Goal: Task Accomplishment & Management: Manage account settings

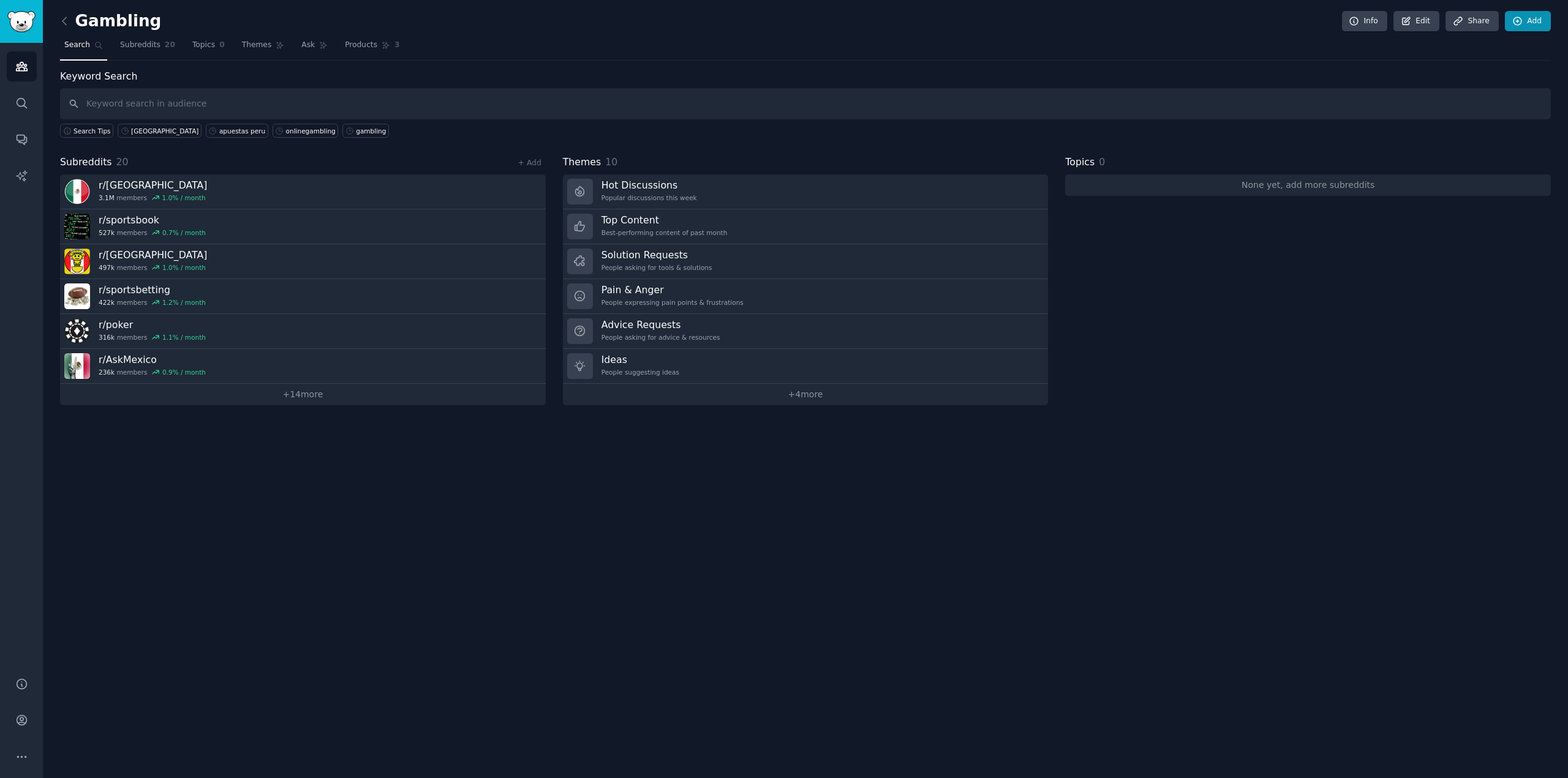
click at [1521, 16] on icon at bounding box center [1518, 21] width 11 height 11
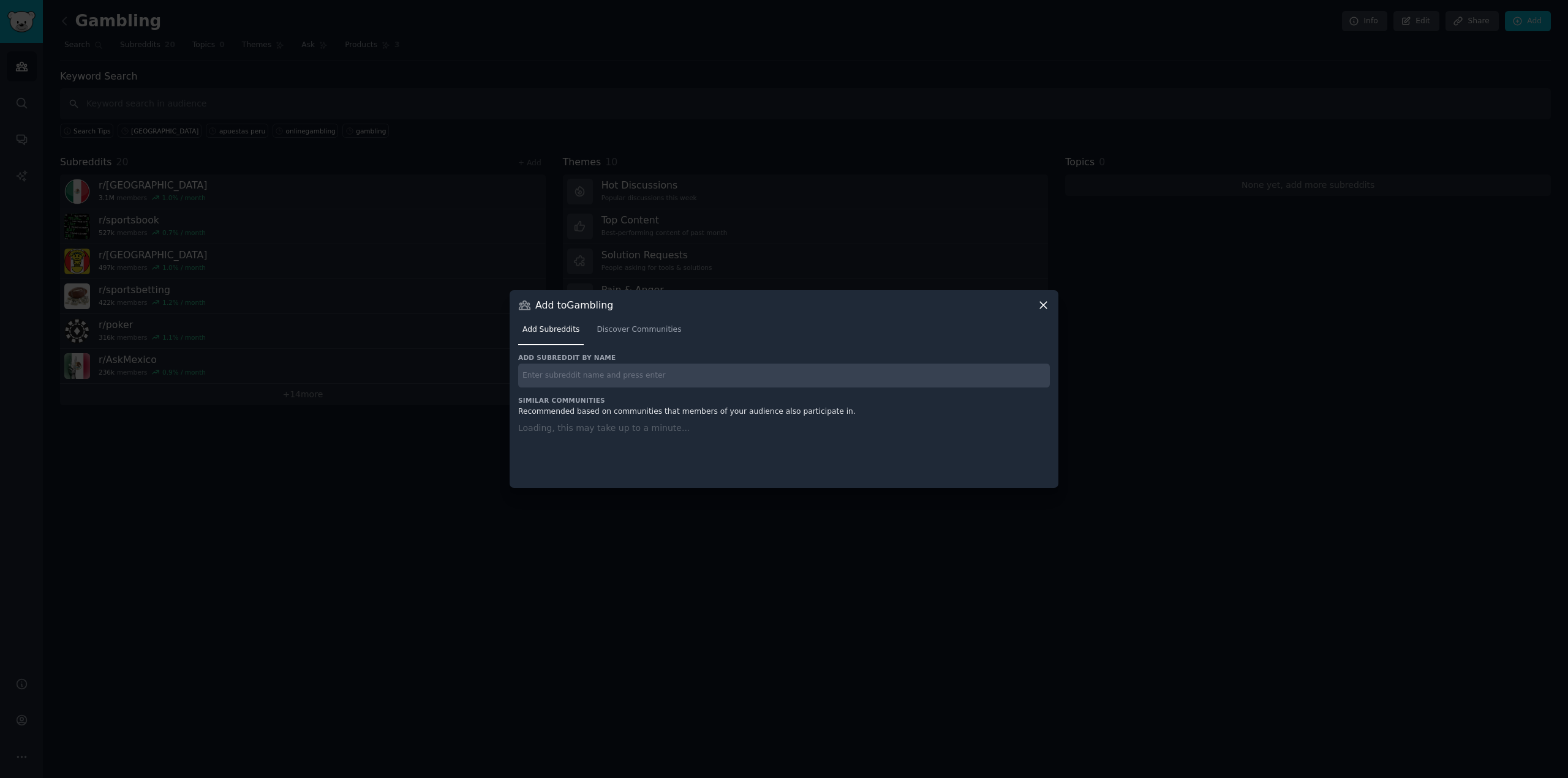
click at [743, 382] on input "text" at bounding box center [783, 376] width 532 height 24
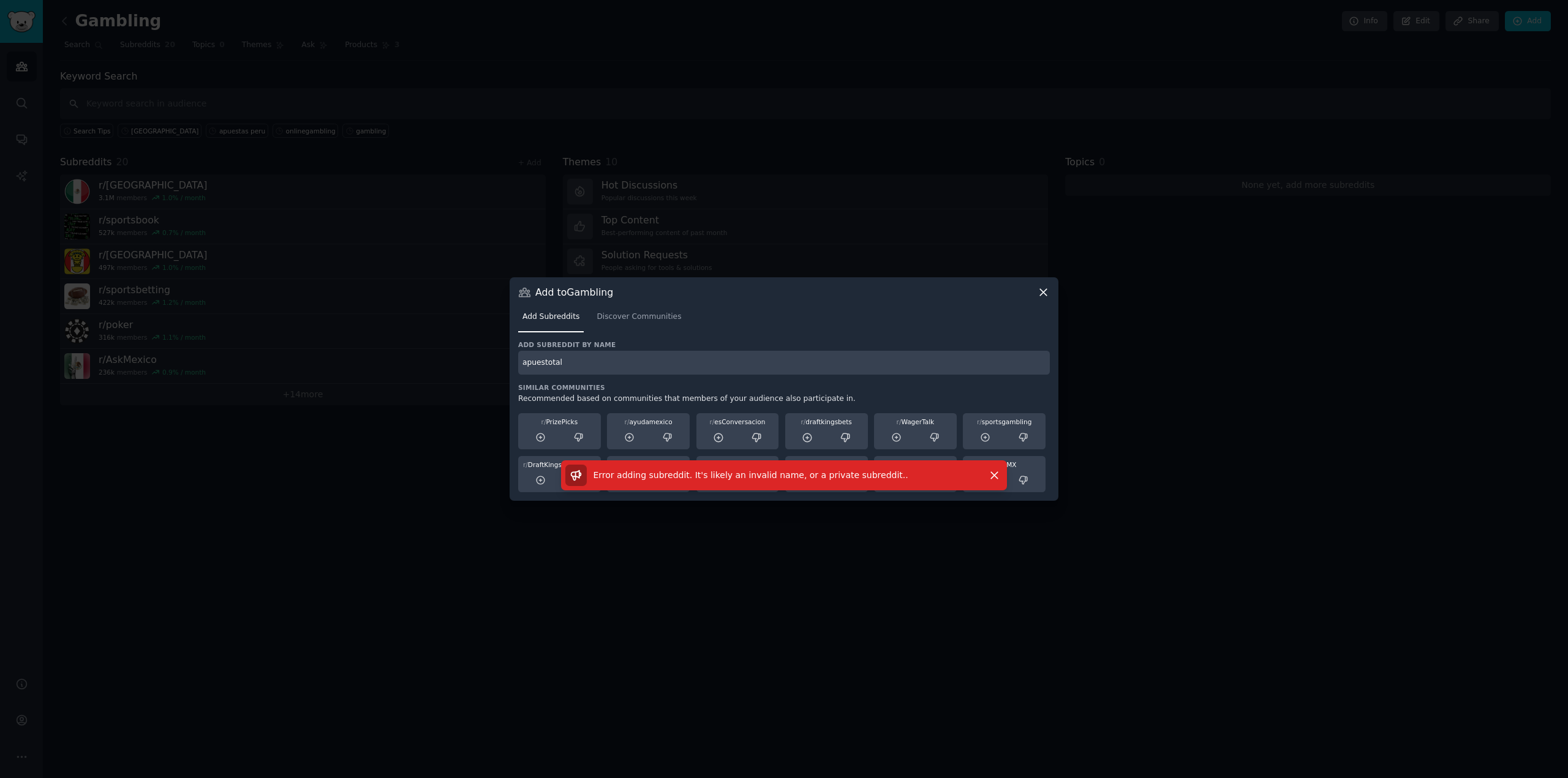
click at [724, 362] on input "apuestotal" at bounding box center [783, 362] width 532 height 24
type input "betsson"
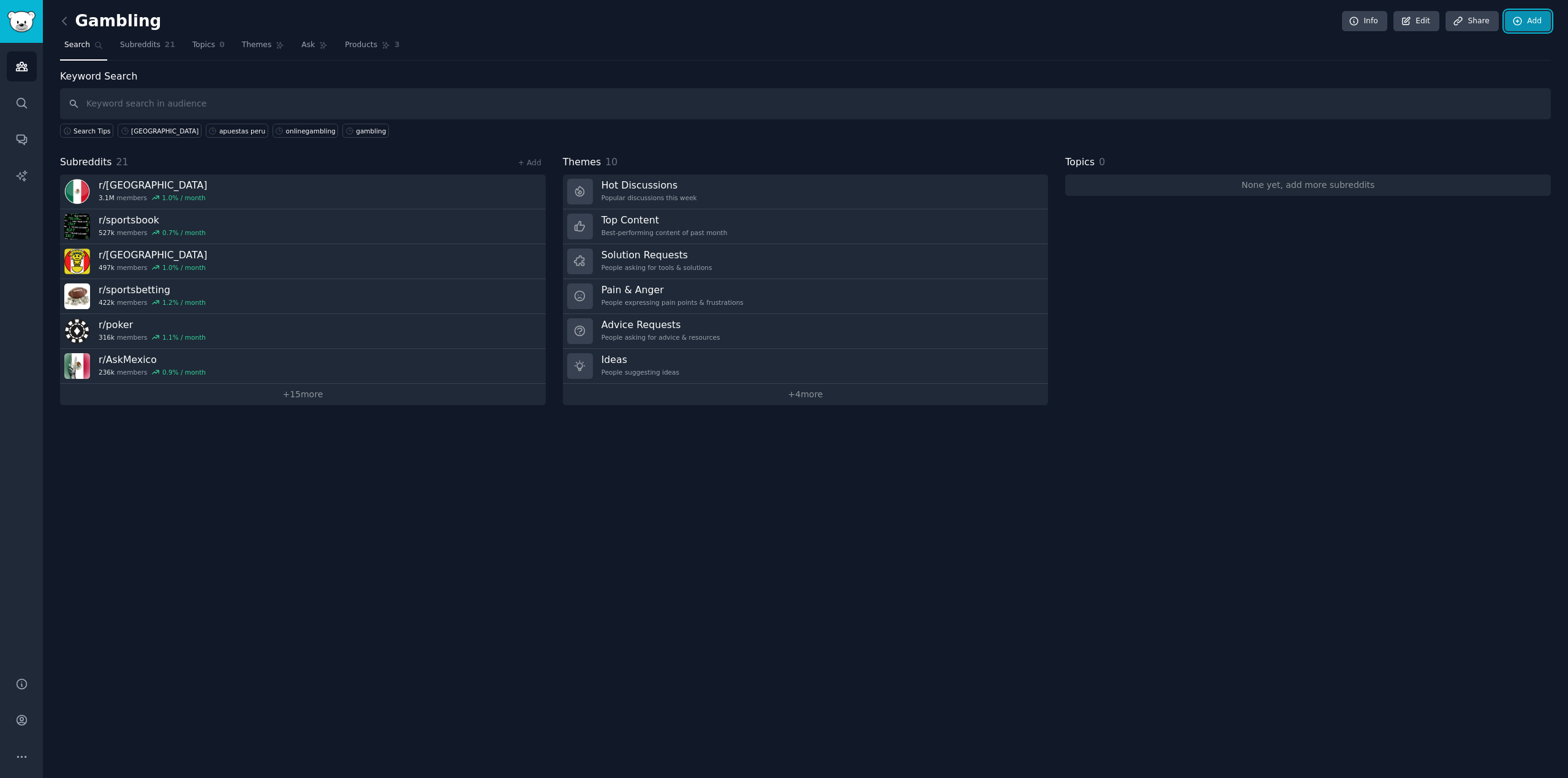
click at [1517, 24] on icon at bounding box center [1518, 21] width 11 height 11
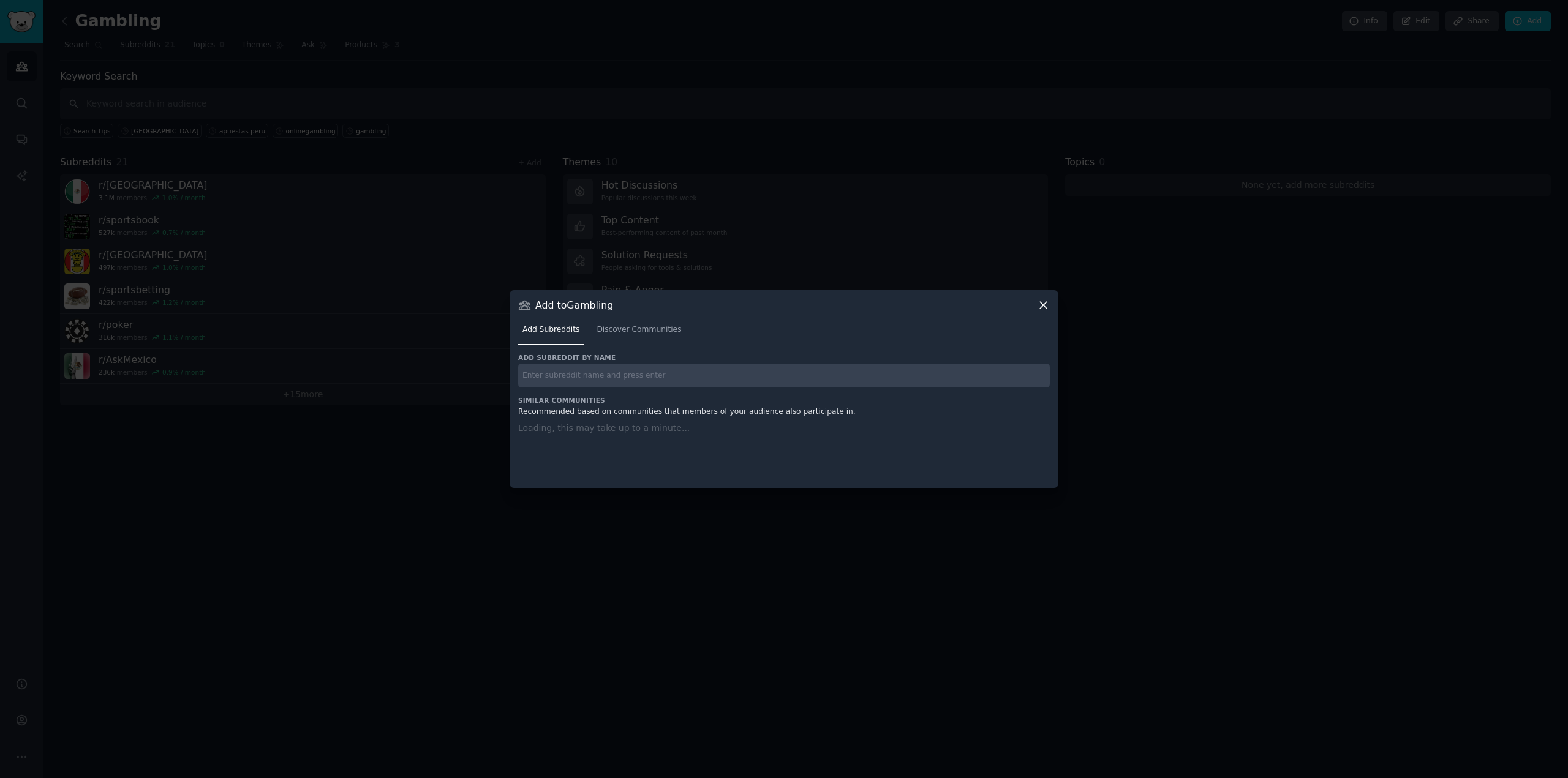
click at [636, 379] on input "text" at bounding box center [783, 376] width 532 height 24
paste input "[GEOGRAPHIC_DATA]"
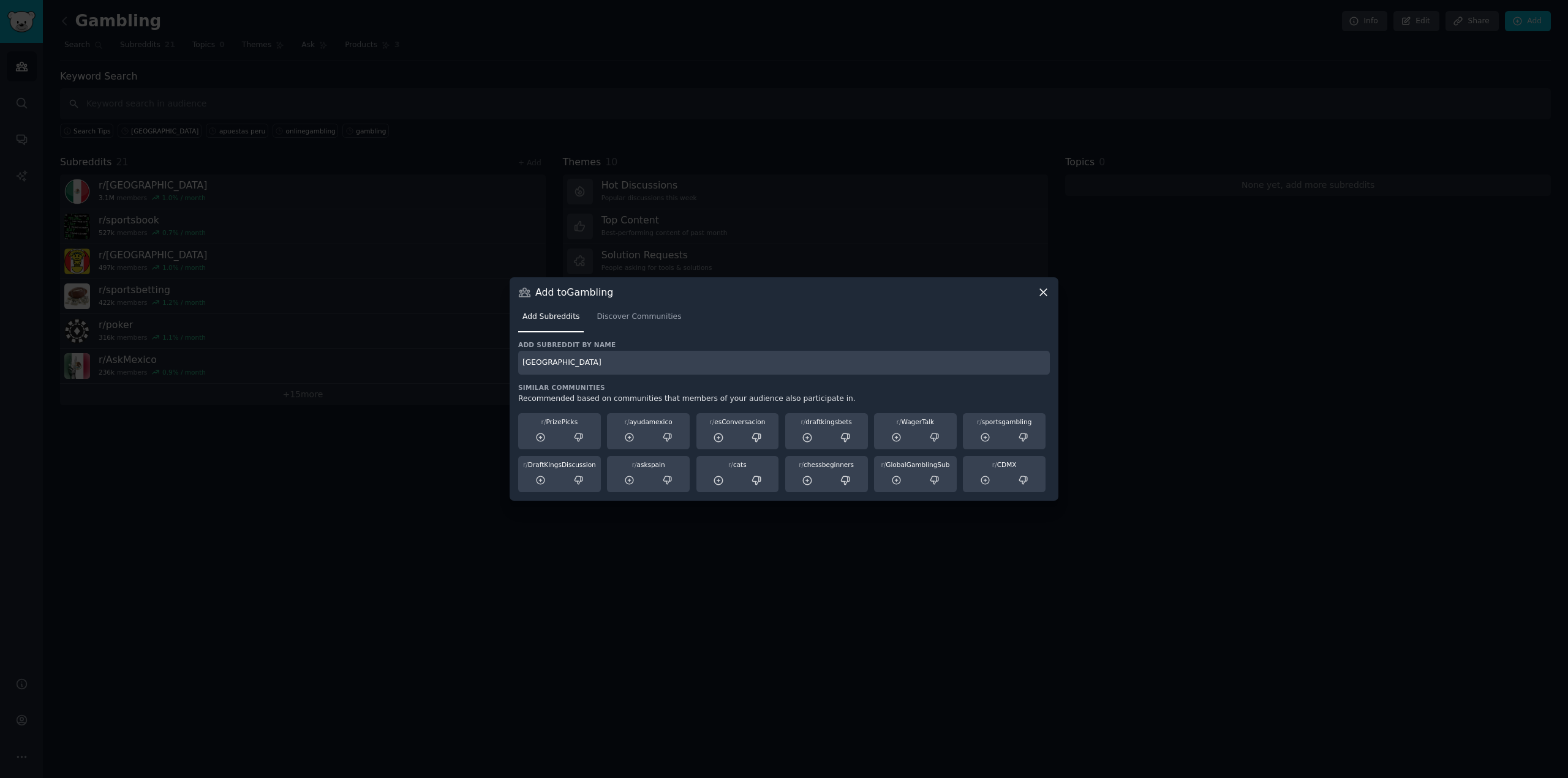
type input "[GEOGRAPHIC_DATA]"
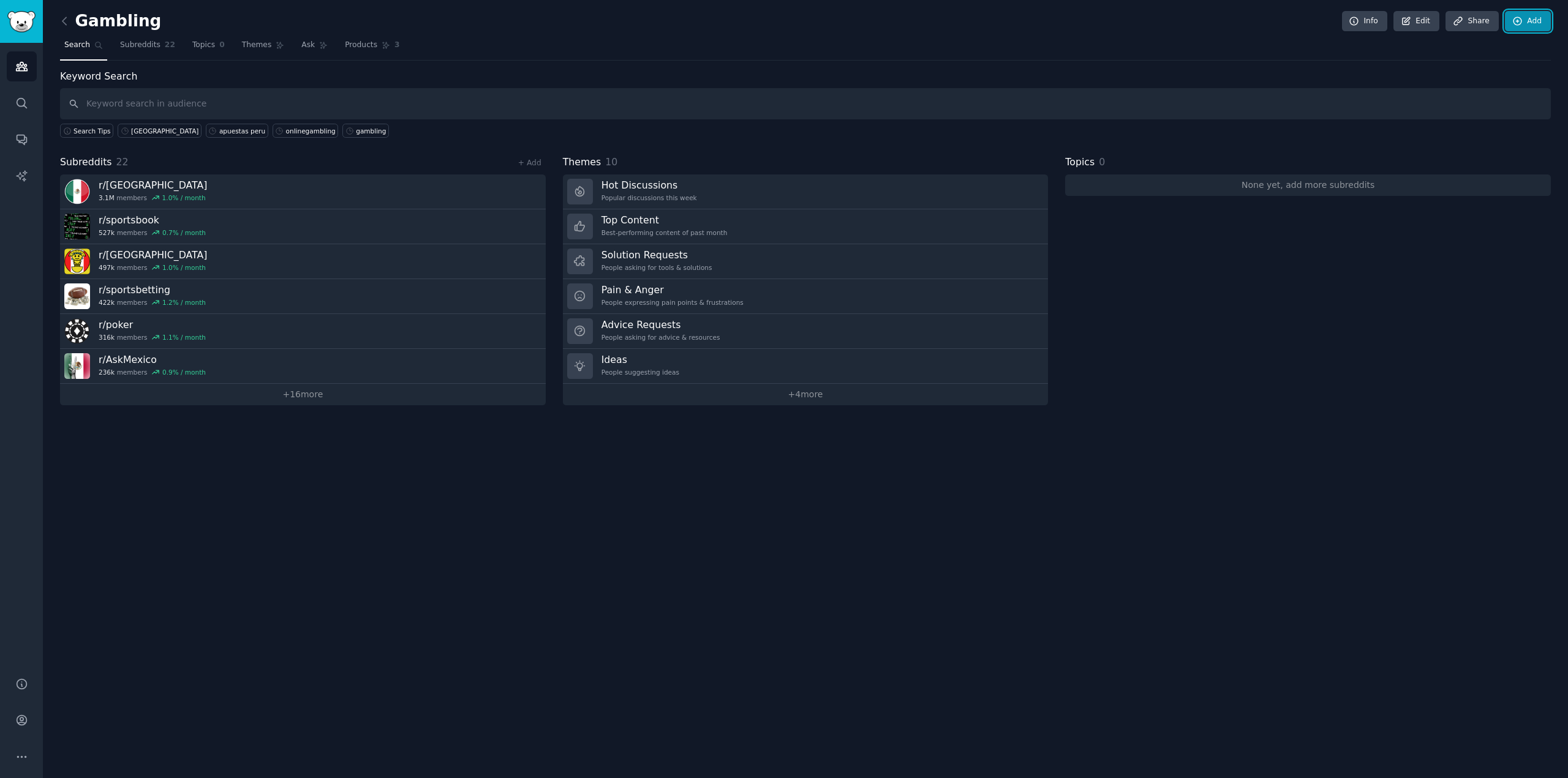
click at [1537, 20] on link "Add" at bounding box center [1528, 22] width 46 height 21
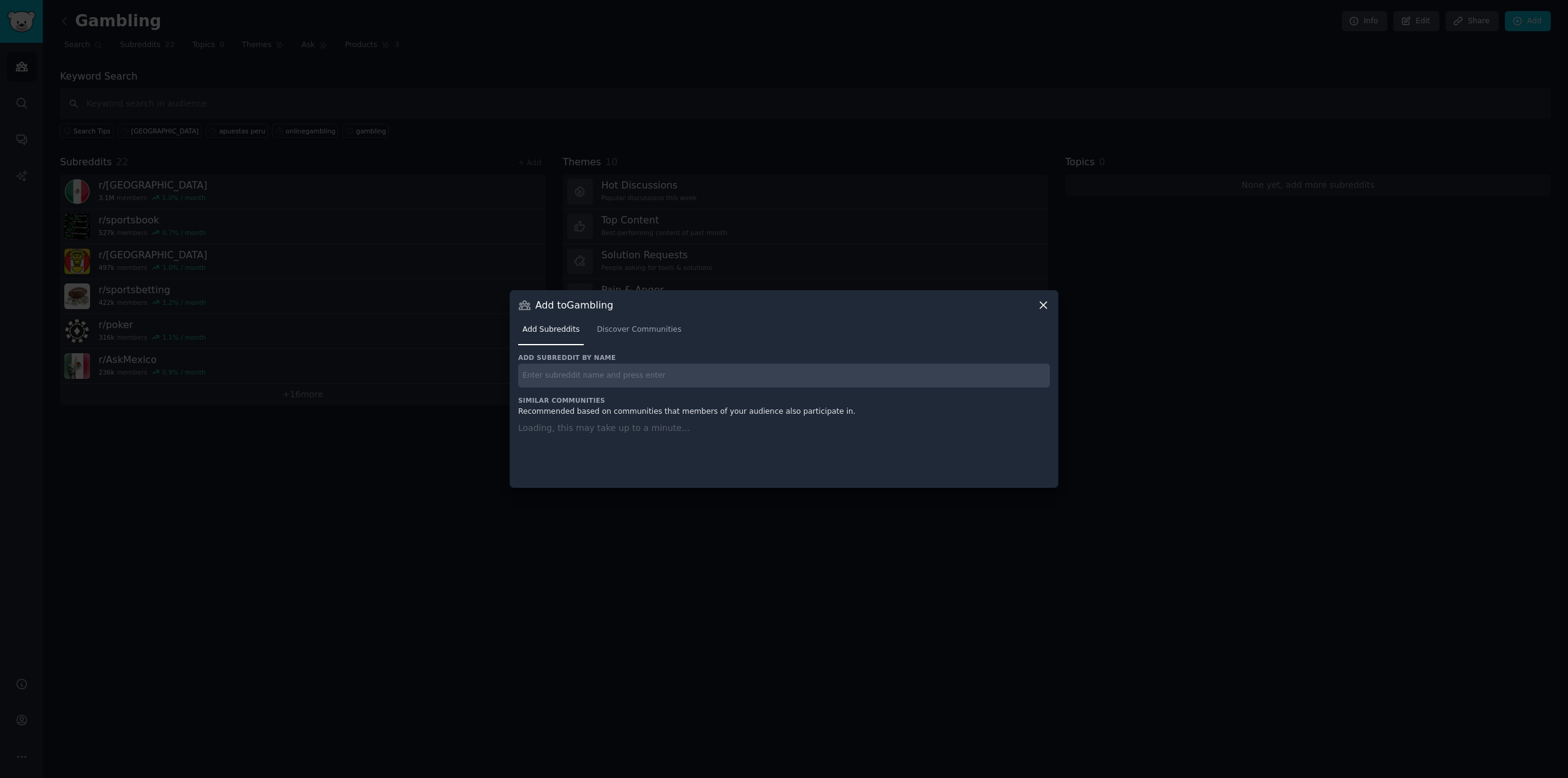
click at [670, 378] on input "text" at bounding box center [783, 376] width 532 height 24
paste input "/PeruFinanzas"
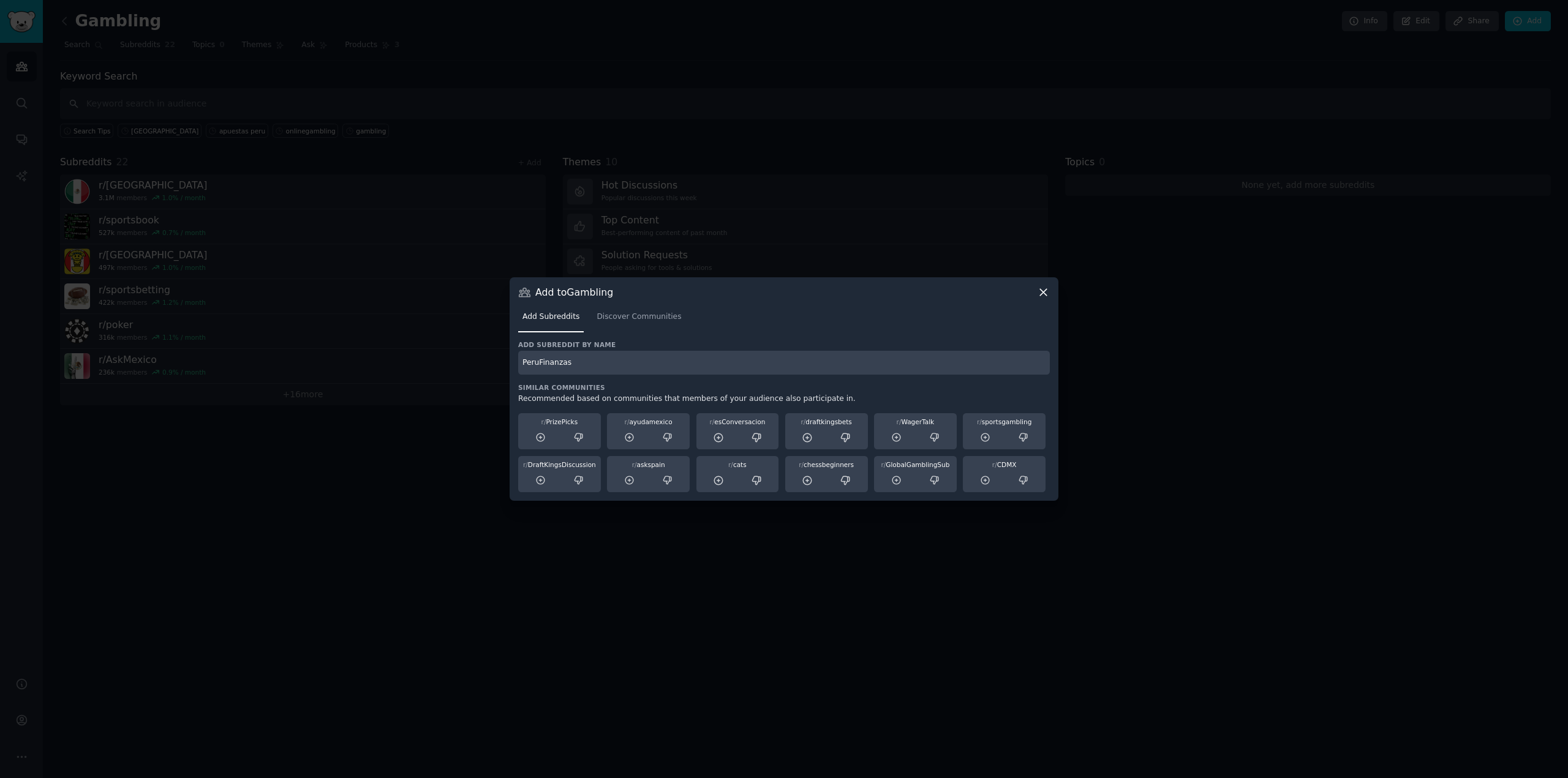
type input "PeruFinanzas"
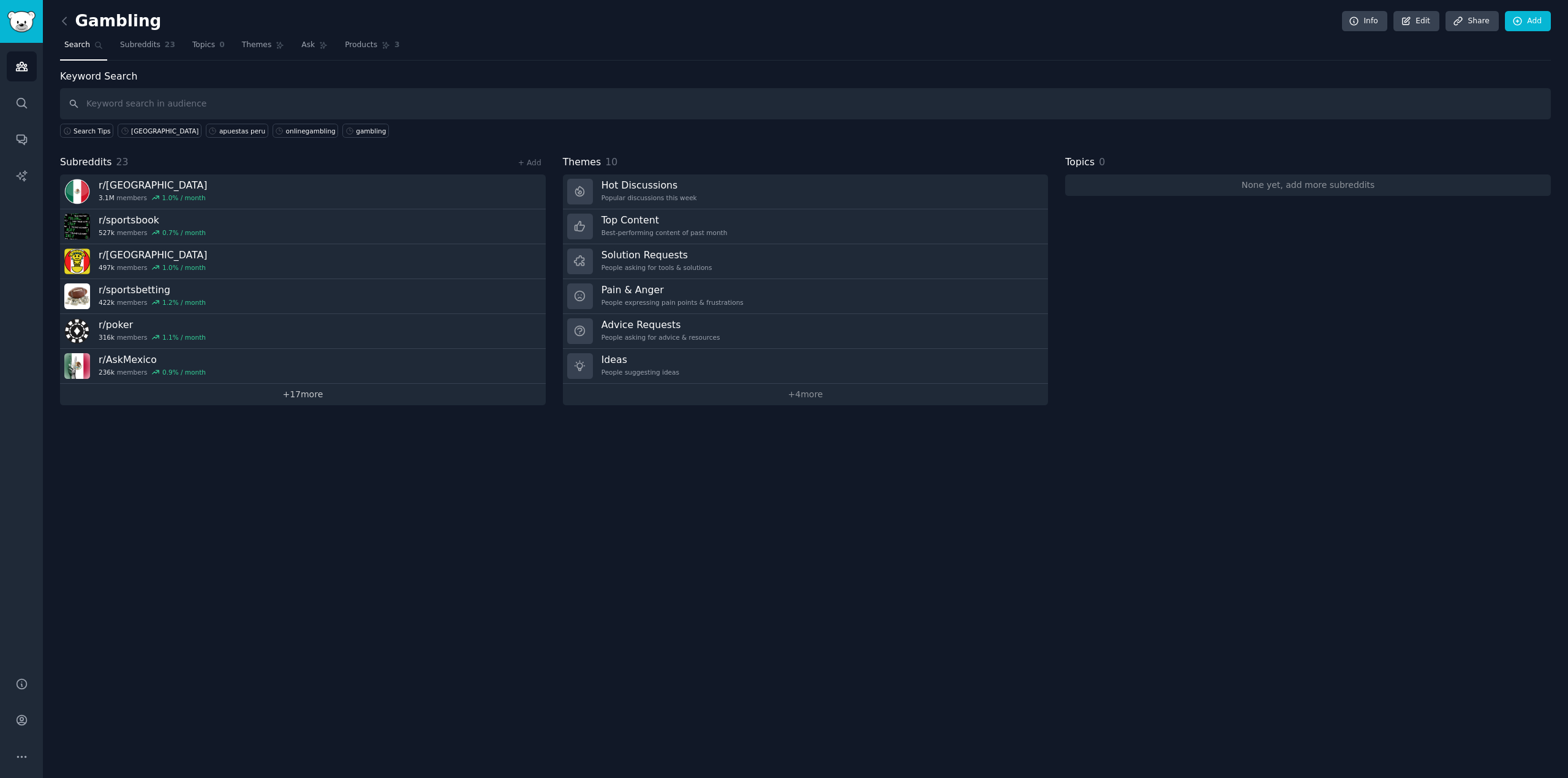
click at [342, 401] on link "+ 17 more" at bounding box center [303, 395] width 486 height 22
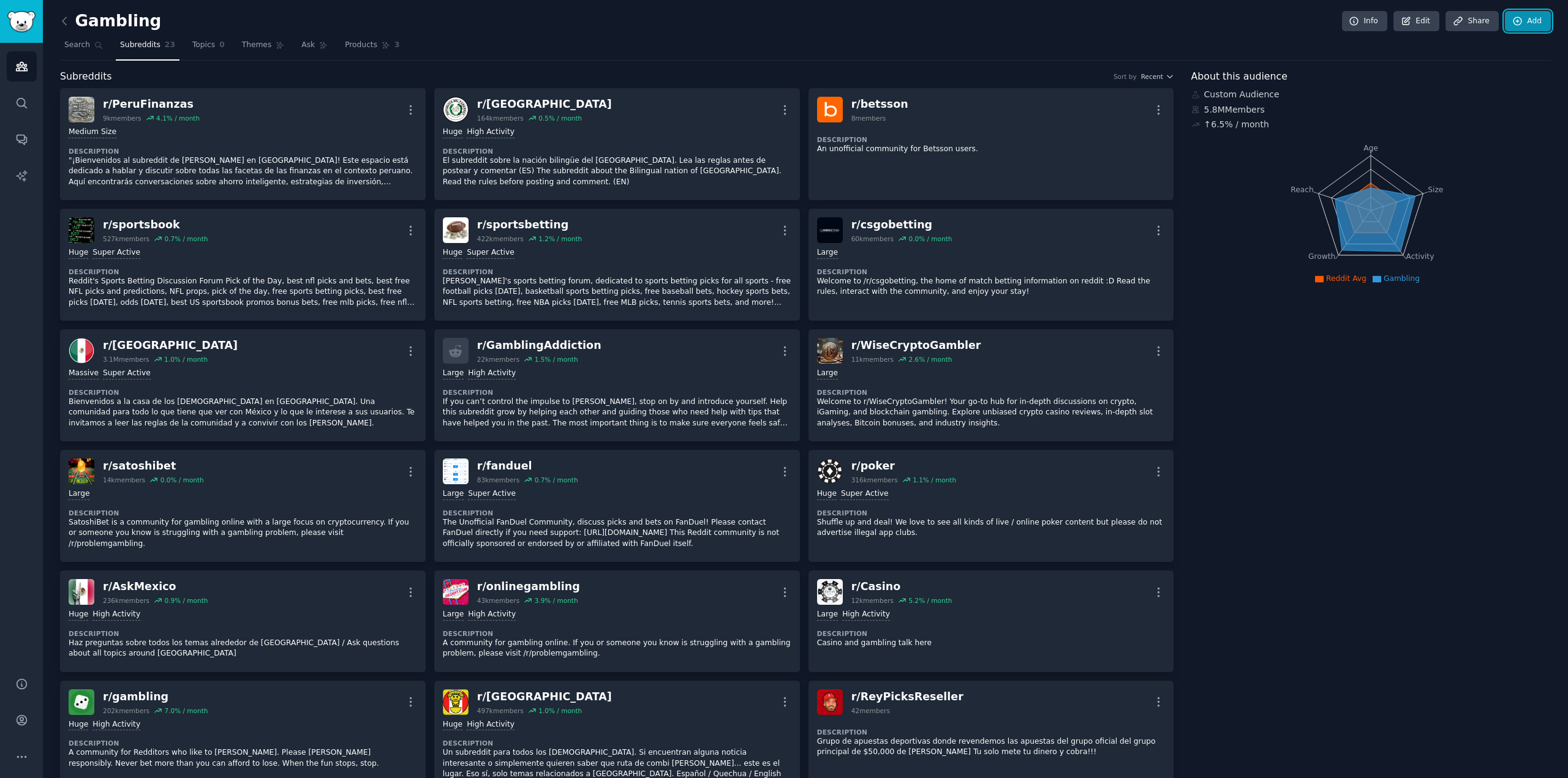
click at [1518, 19] on icon at bounding box center [1518, 21] width 11 height 11
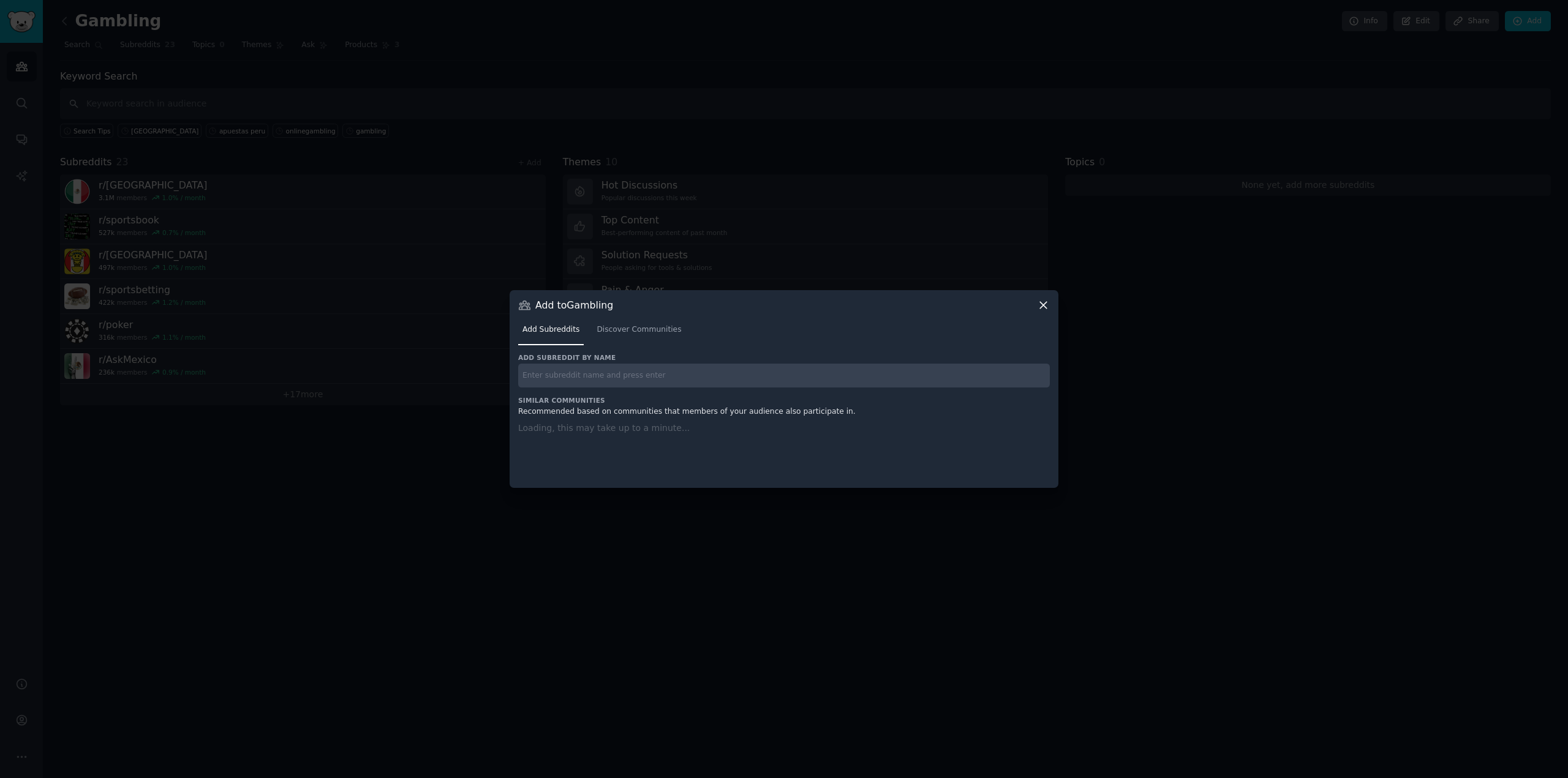
click at [655, 370] on input "text" at bounding box center [783, 376] width 532 height 24
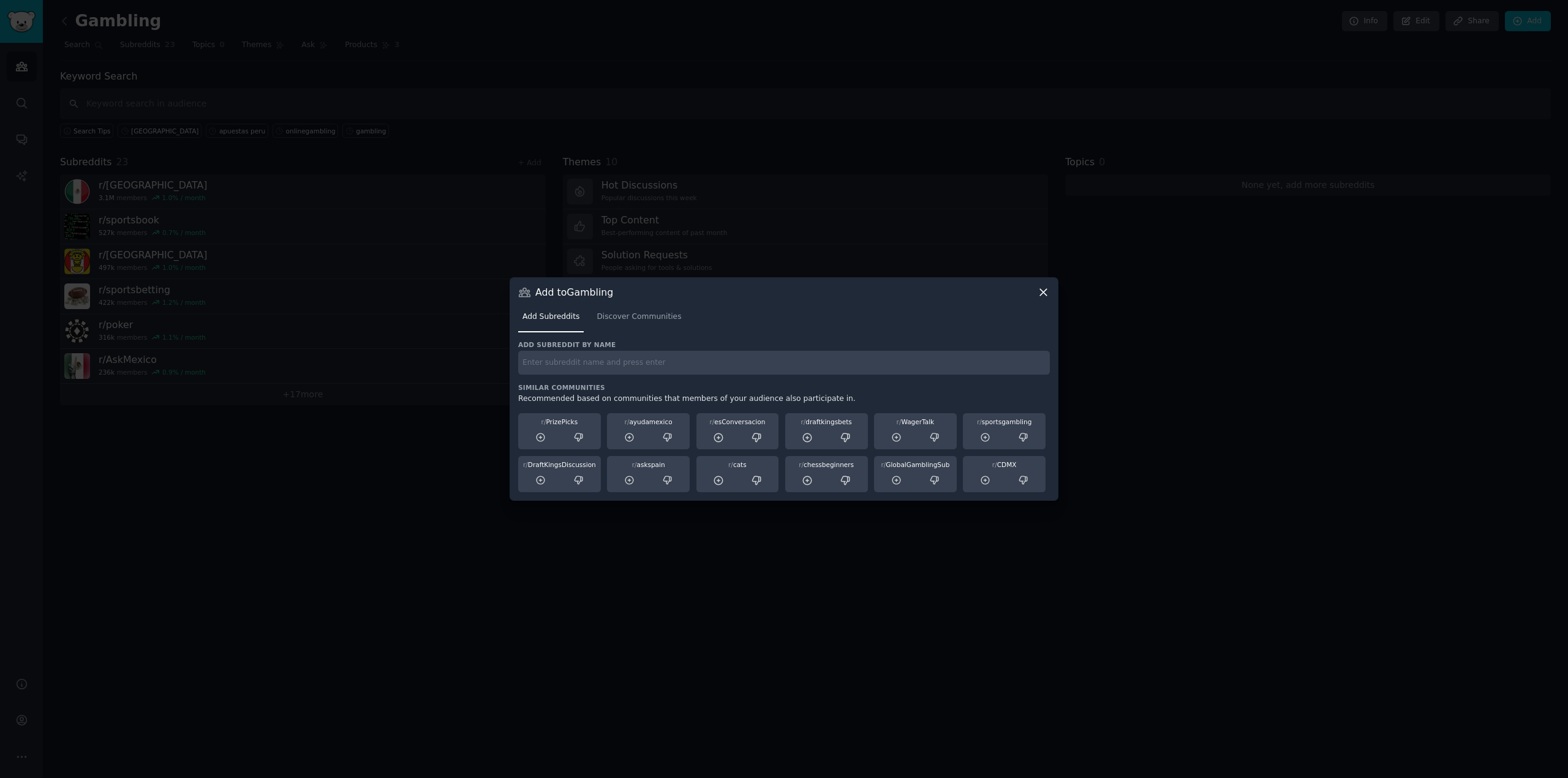
paste input "problemgambling"
type input "problemgambling"
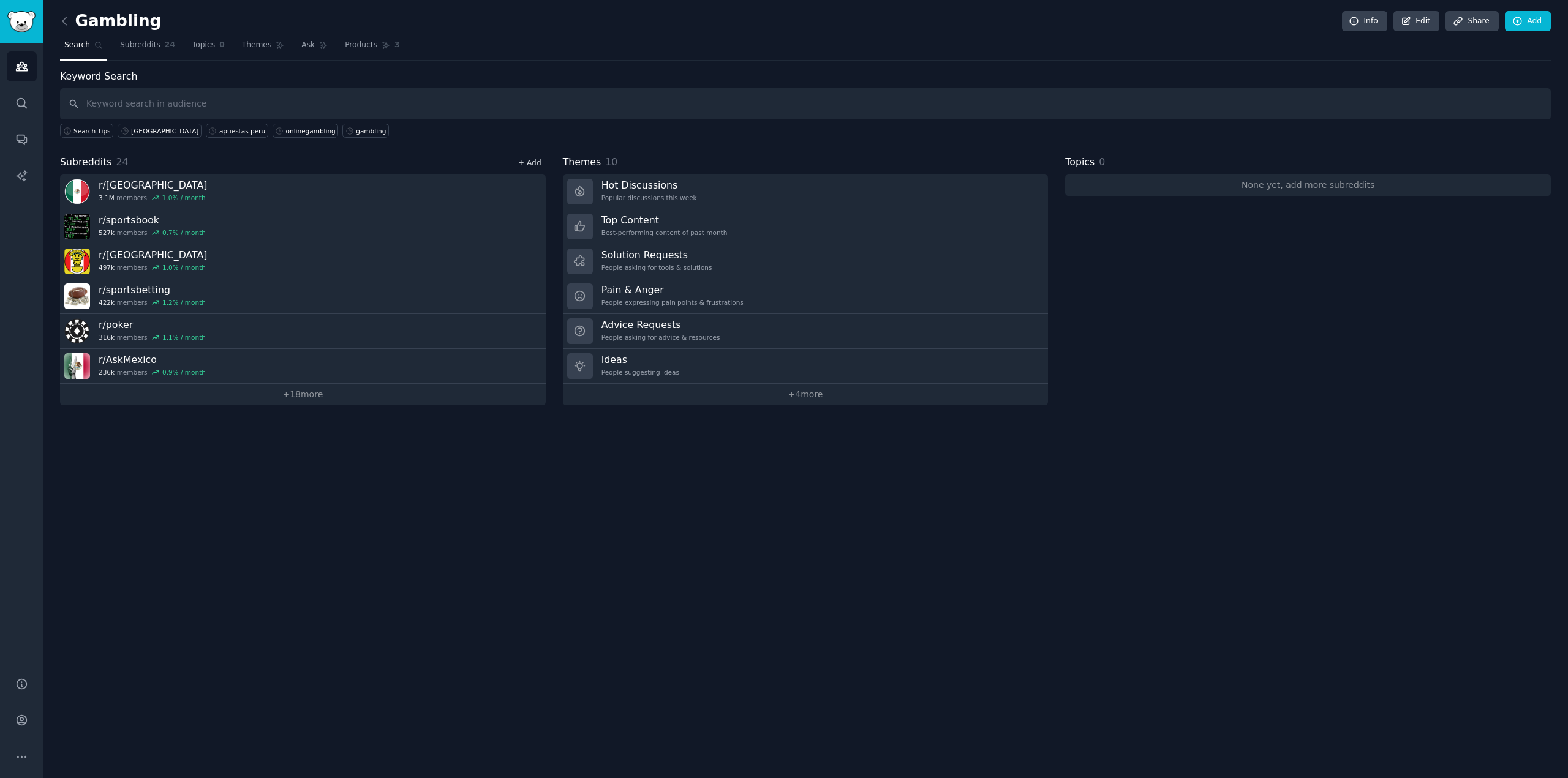
click at [531, 165] on link "+ Add" at bounding box center [530, 163] width 24 height 9
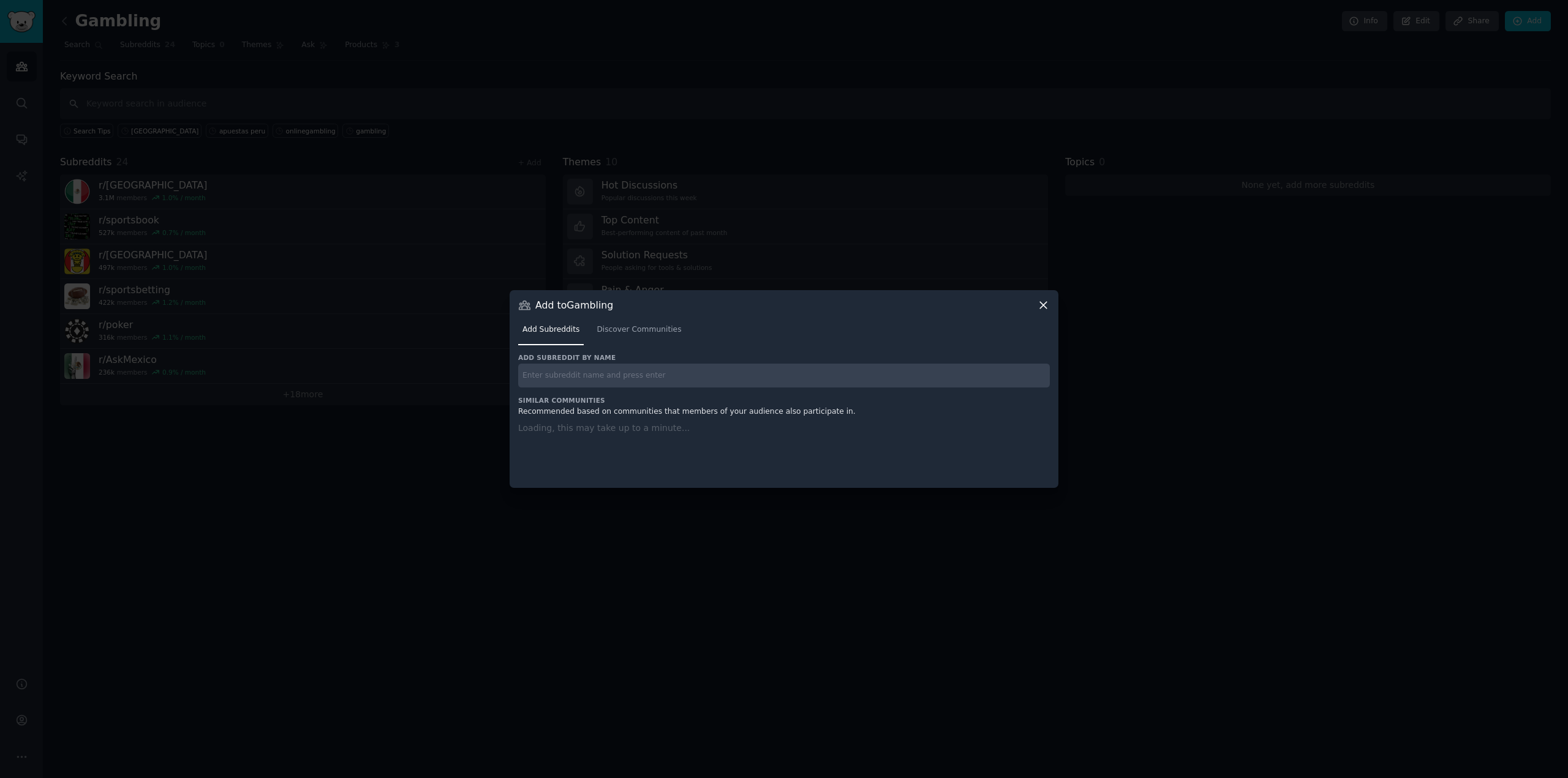
click at [667, 370] on input "text" at bounding box center [783, 376] width 532 height 24
paste input "arbitragebetting"
type input "arbitragebetting"
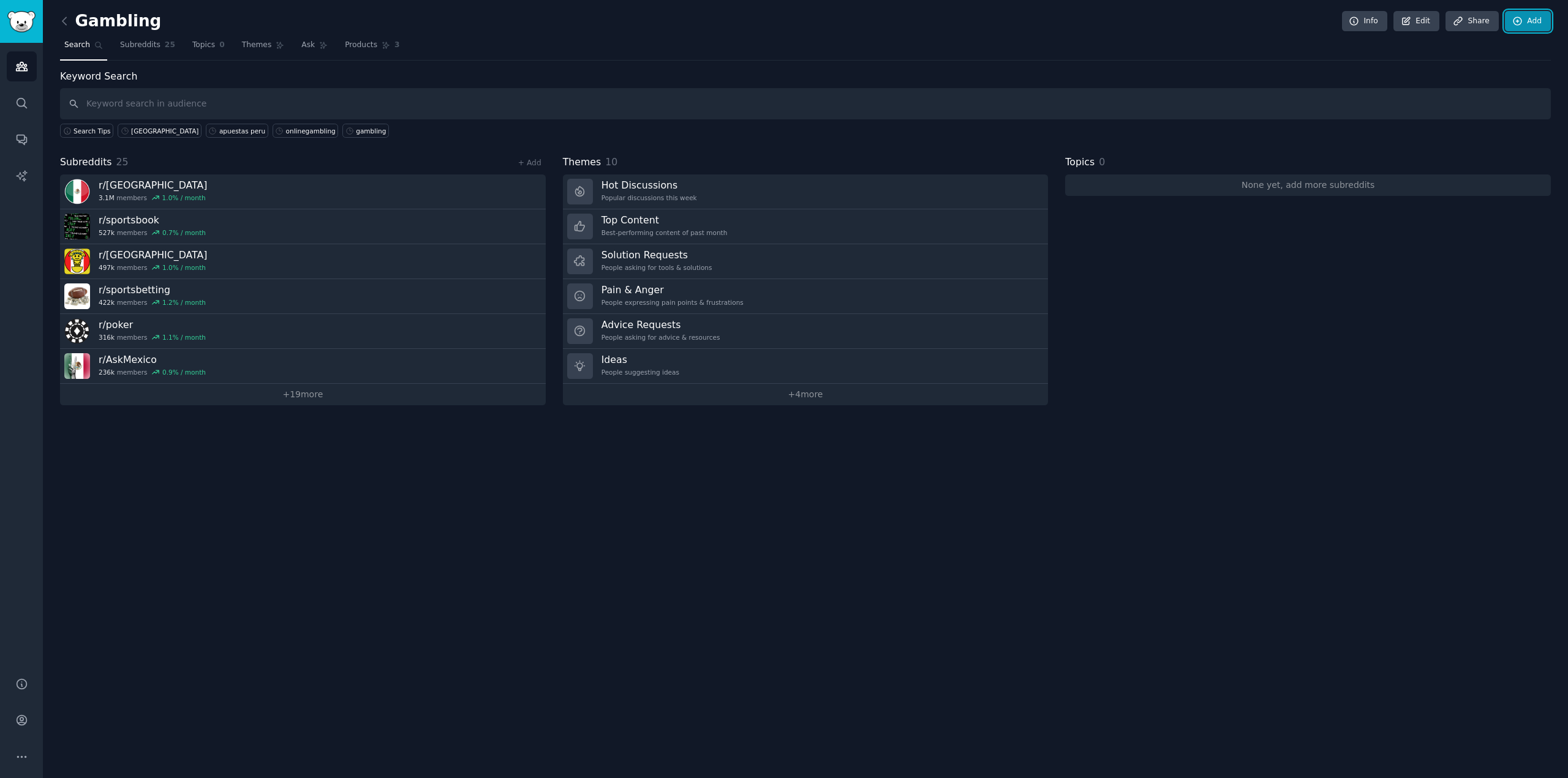
click at [1532, 20] on link "Add" at bounding box center [1528, 22] width 46 height 21
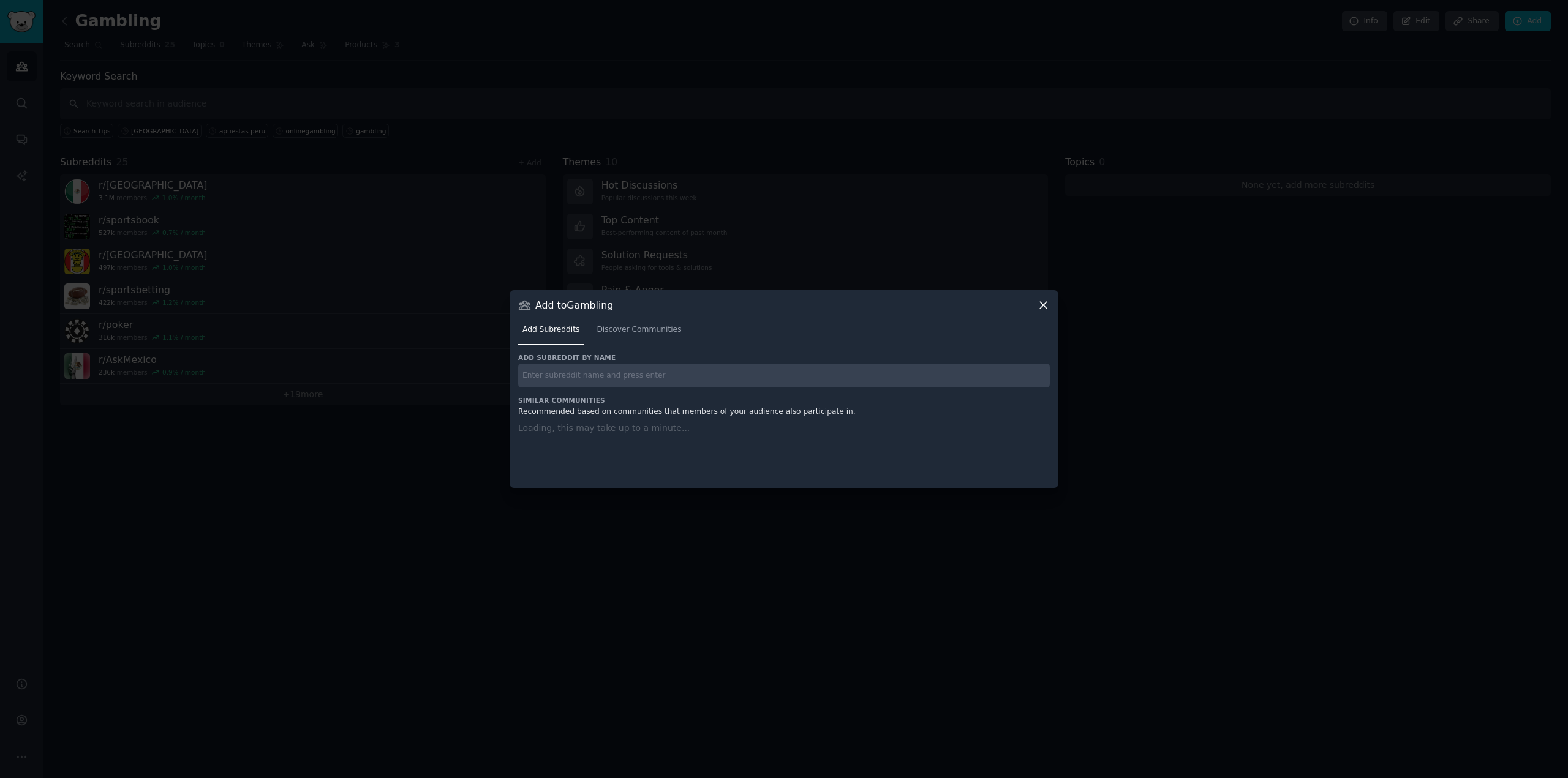
click at [671, 378] on input "text" at bounding box center [783, 376] width 532 height 24
paste input "bet365"
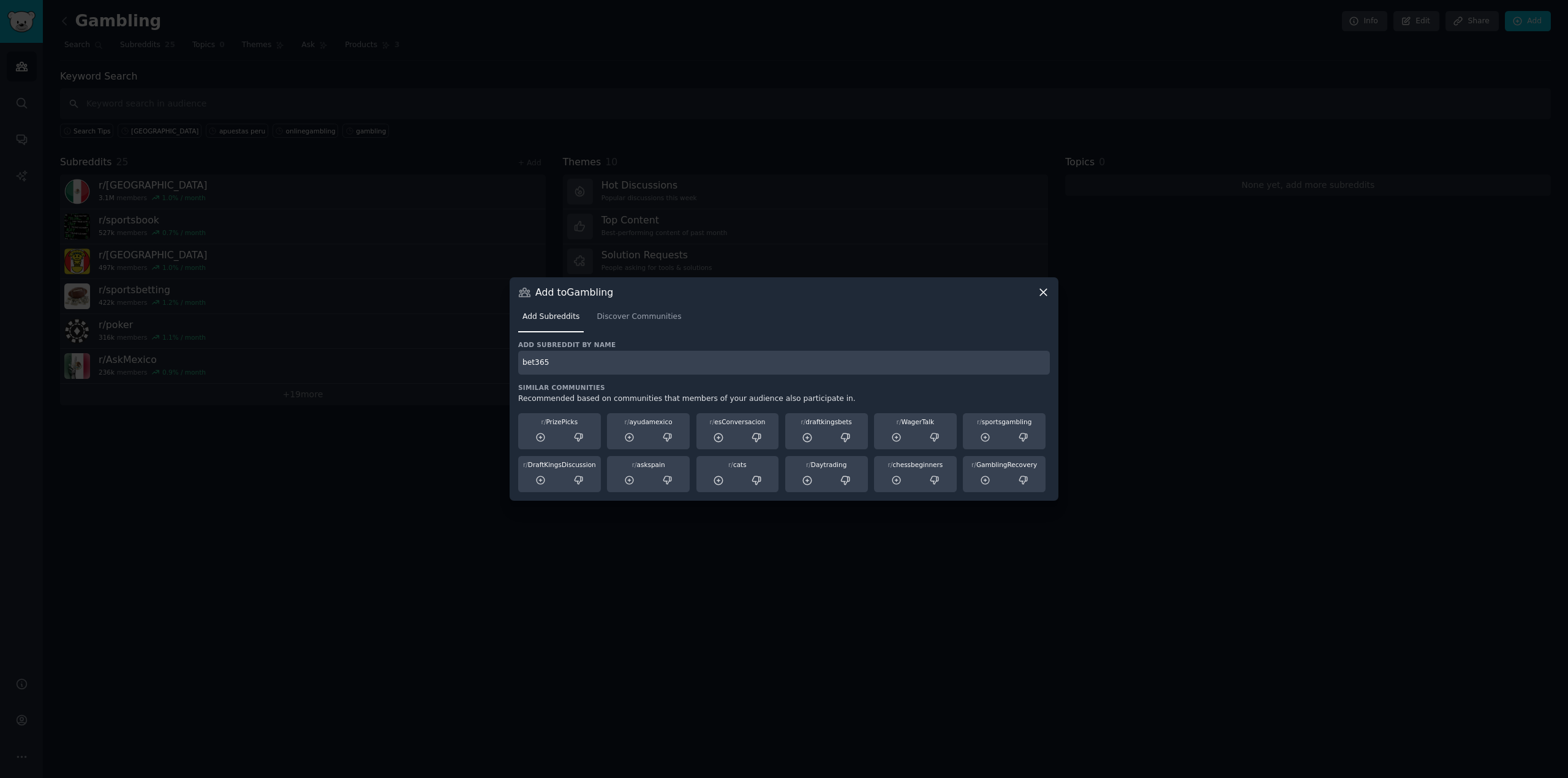
type input "bet365"
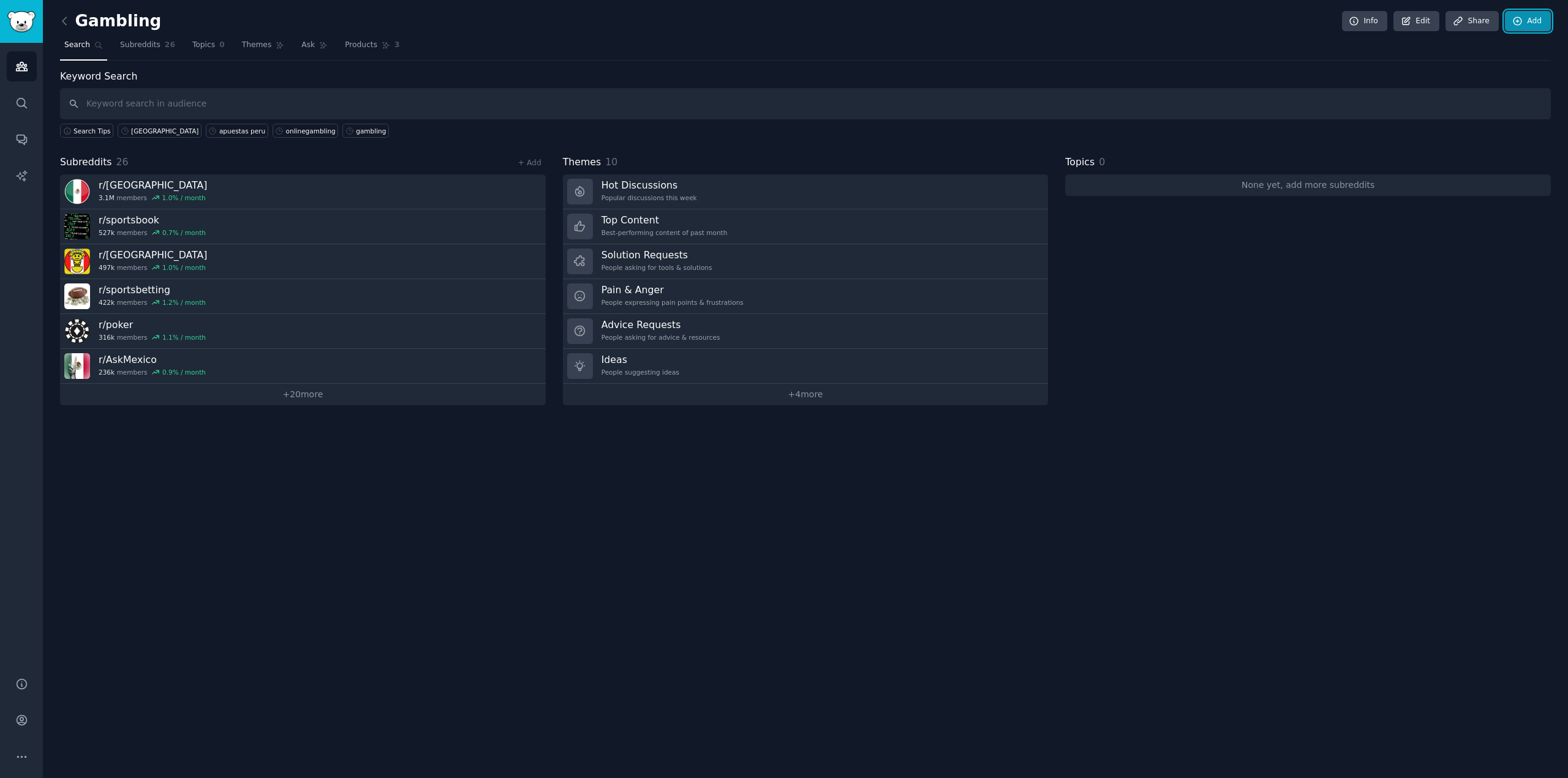
click at [1537, 29] on link "Add" at bounding box center [1528, 22] width 46 height 21
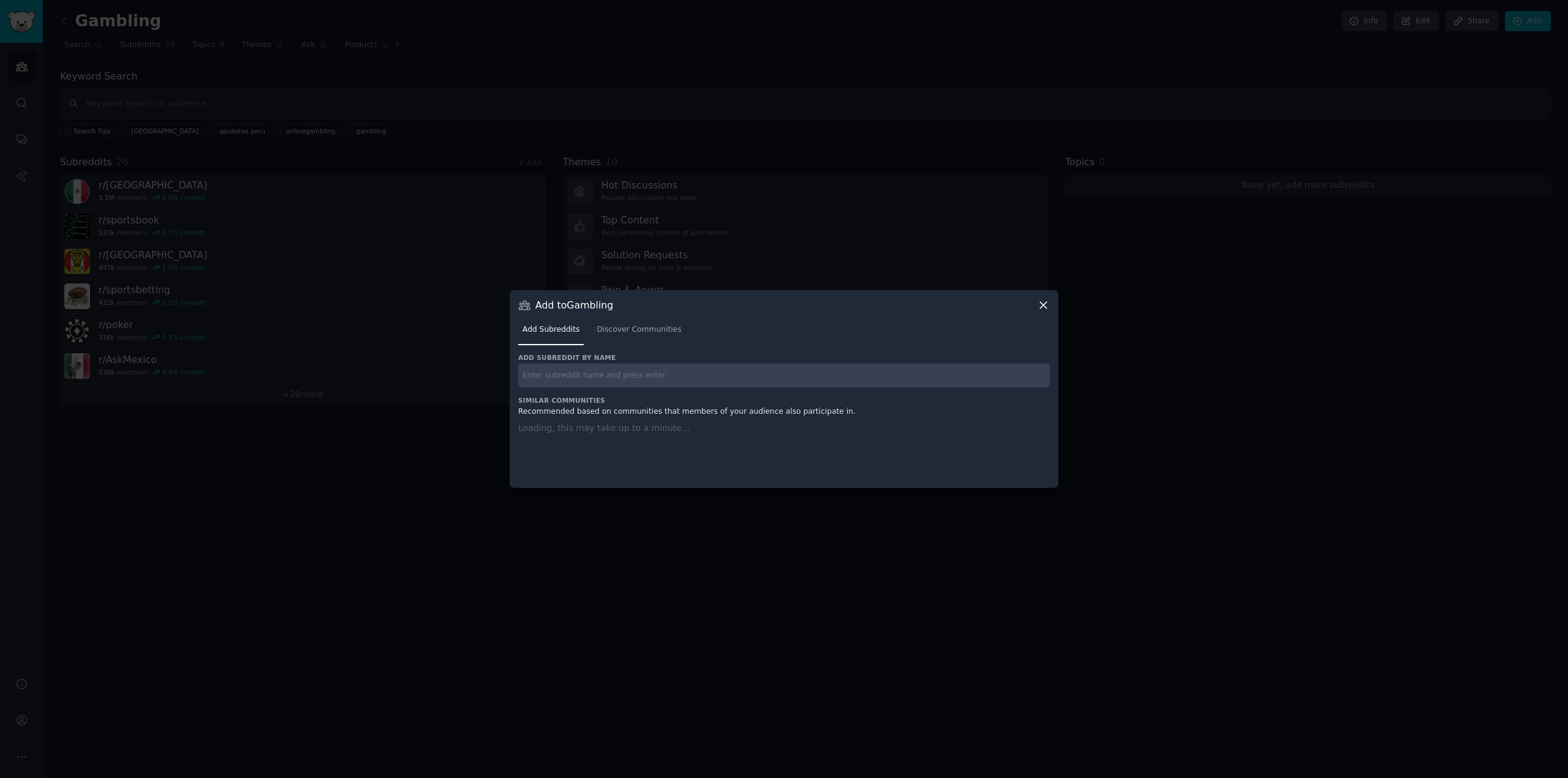
click at [646, 374] on input "text" at bounding box center [783, 376] width 532 height 24
paste input "MMAbetting"
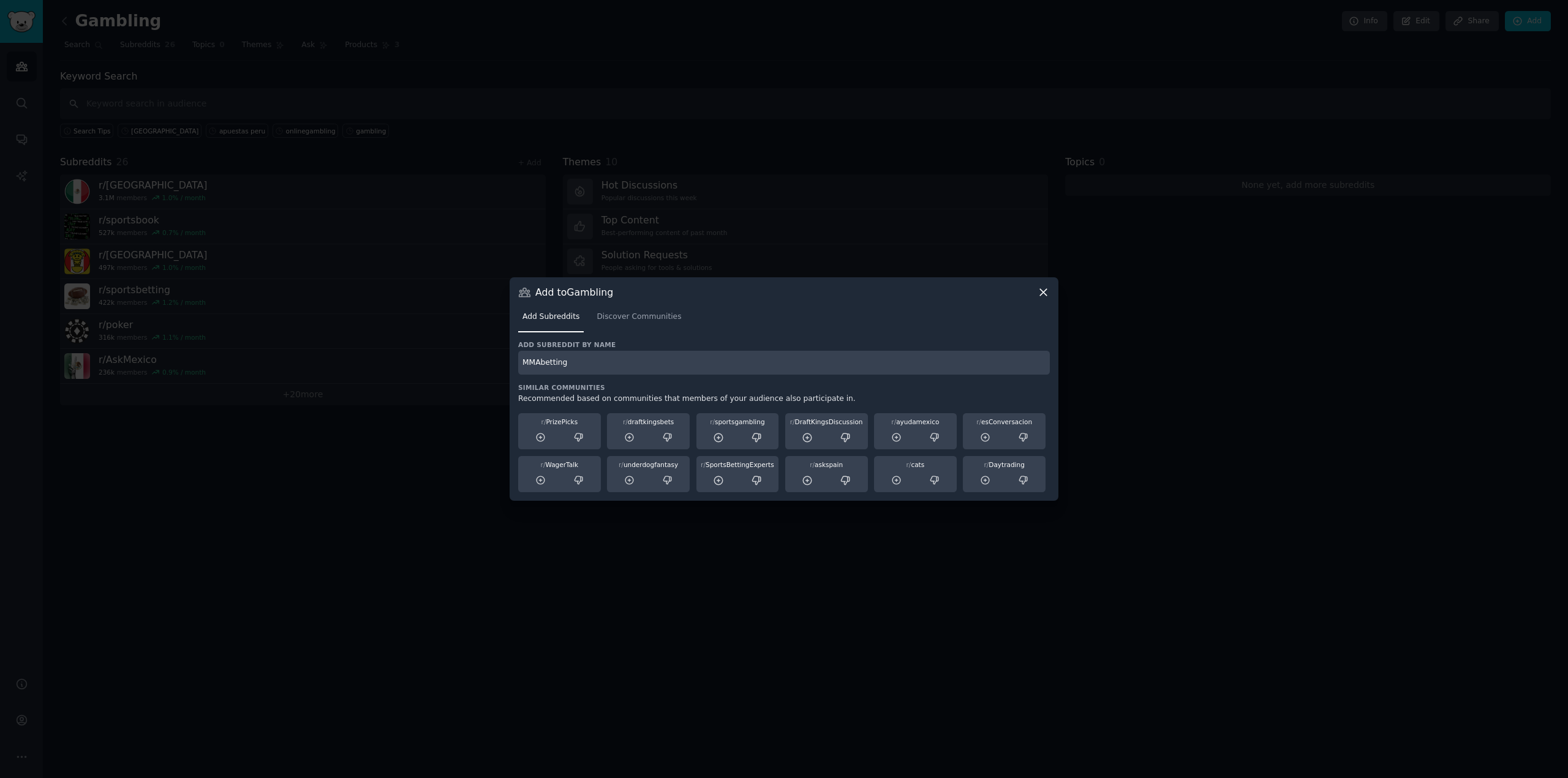
type input "MMAbetting"
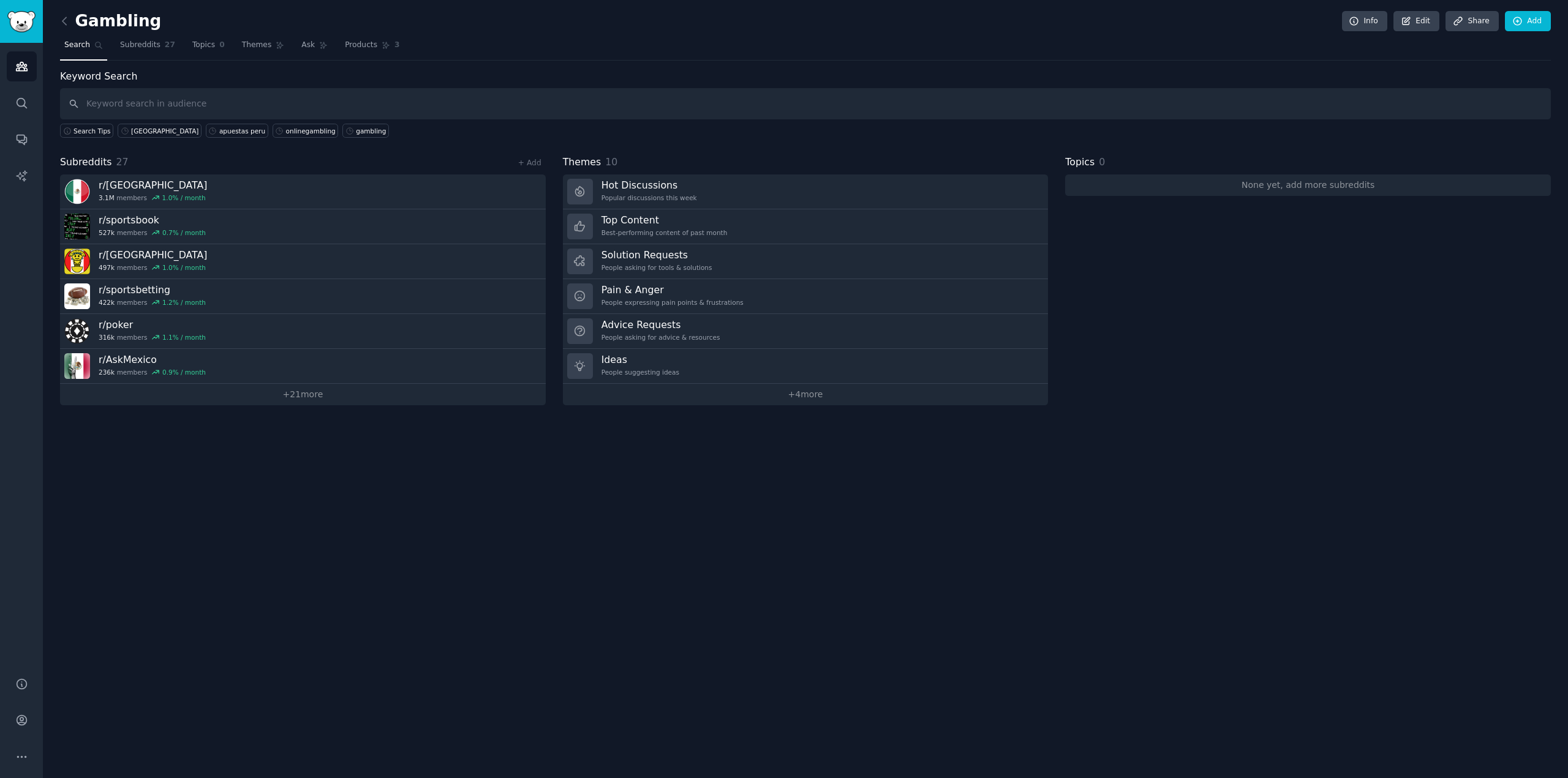
drag, startPoint x: 1535, startPoint y: 32, endPoint x: 1470, endPoint y: 76, distance: 78.5
click at [1533, 33] on div "Gambling Info Edit Share Add" at bounding box center [806, 24] width 1491 height 25
click at [1533, 32] on div "Gambling Info Edit Share Add" at bounding box center [806, 24] width 1491 height 25
click at [1530, 26] on link "Add" at bounding box center [1528, 22] width 46 height 21
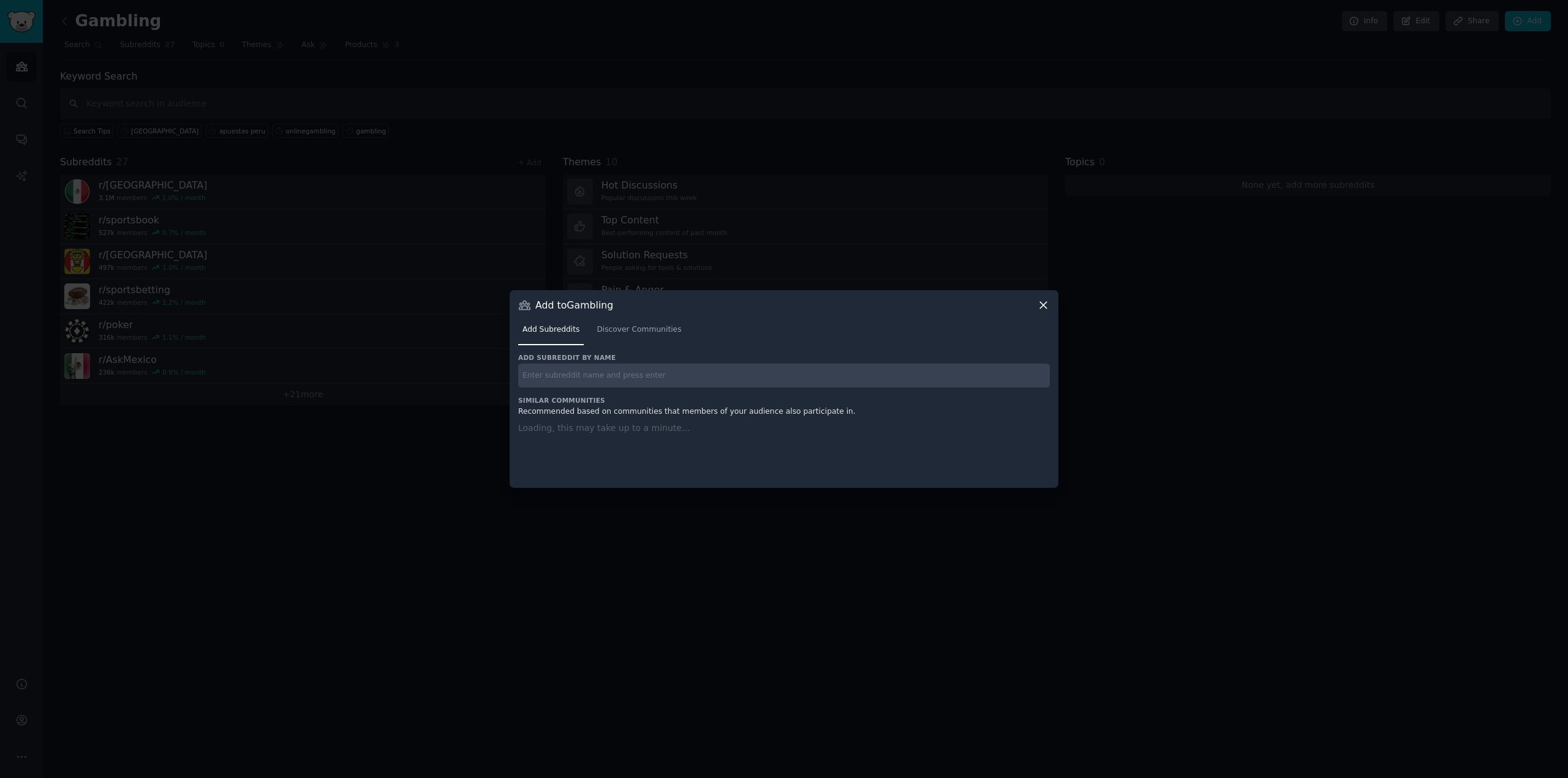
click at [749, 384] on input "text" at bounding box center [783, 376] width 532 height 24
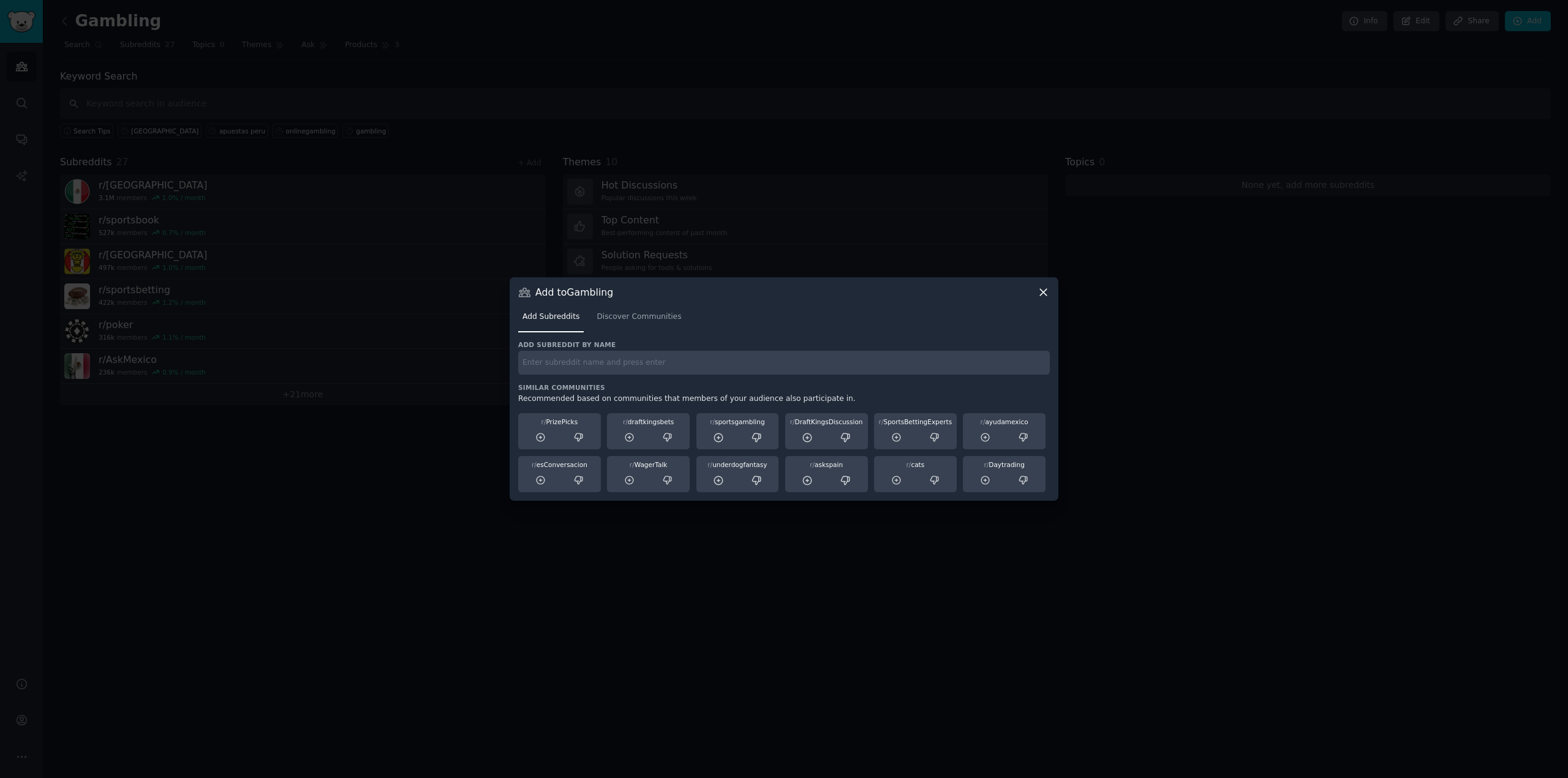
paste input "slots"
type input "slots"
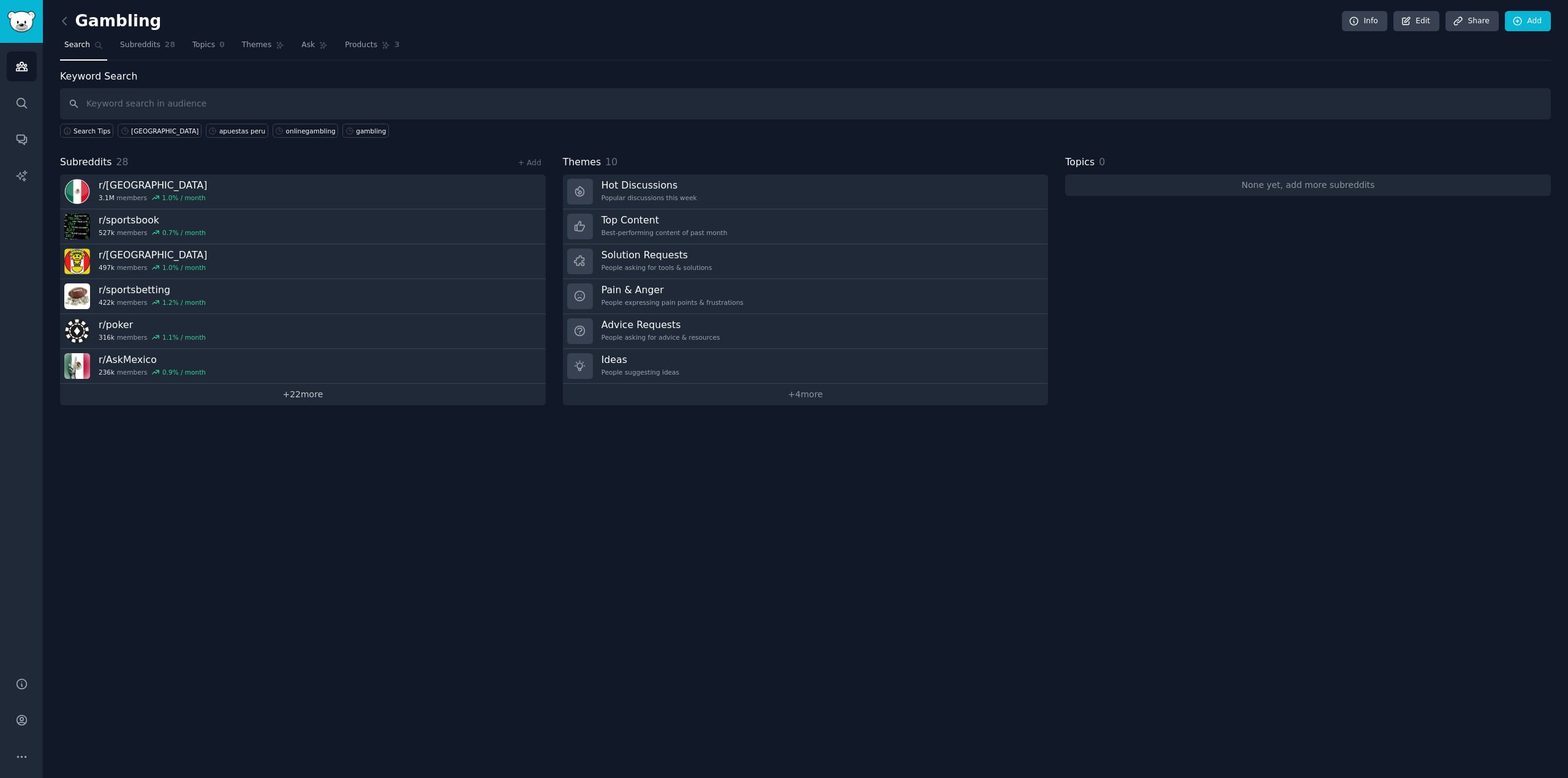
click at [299, 400] on link "+ 22 more" at bounding box center [303, 395] width 486 height 22
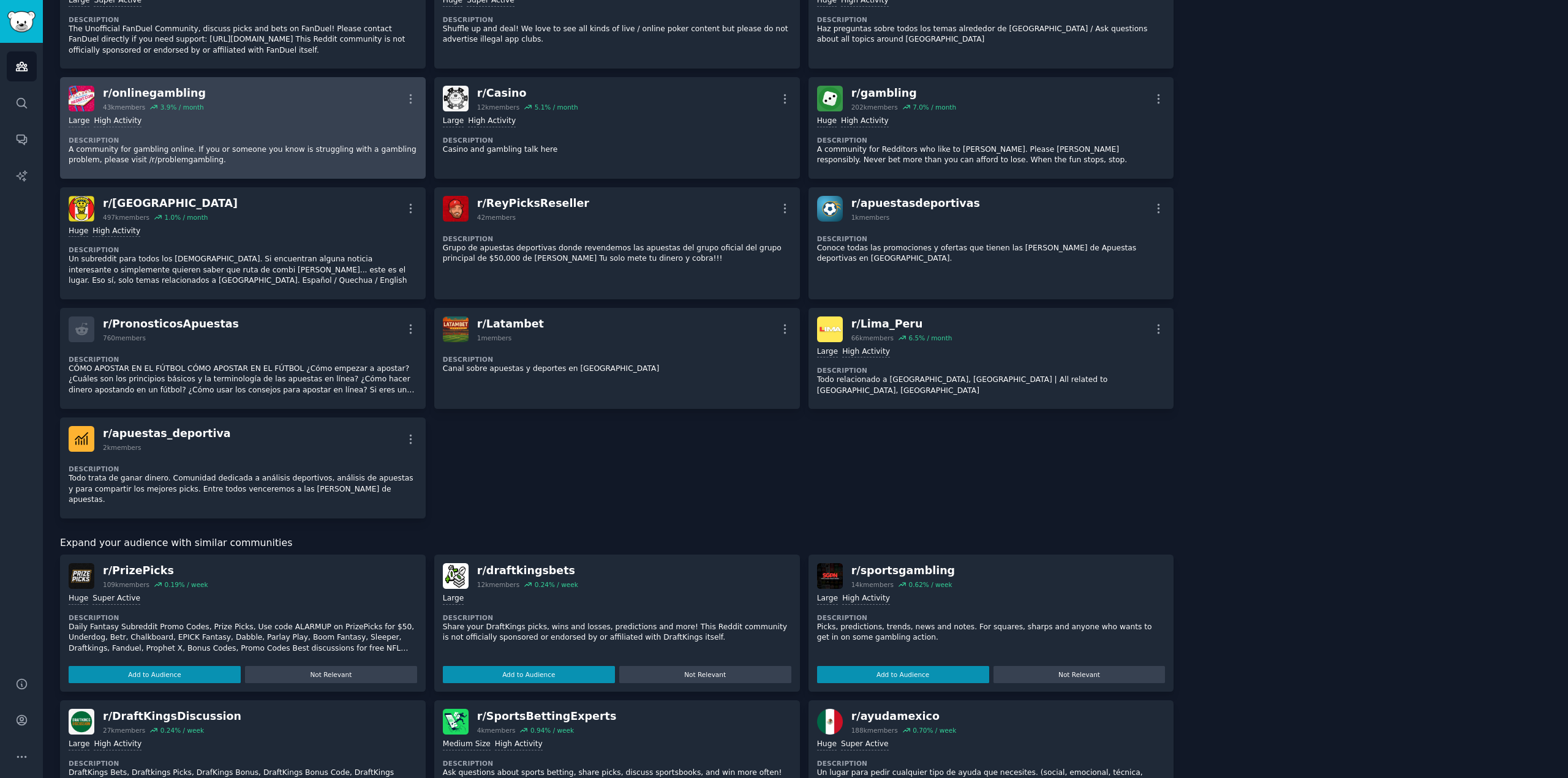
scroll to position [1041, 0]
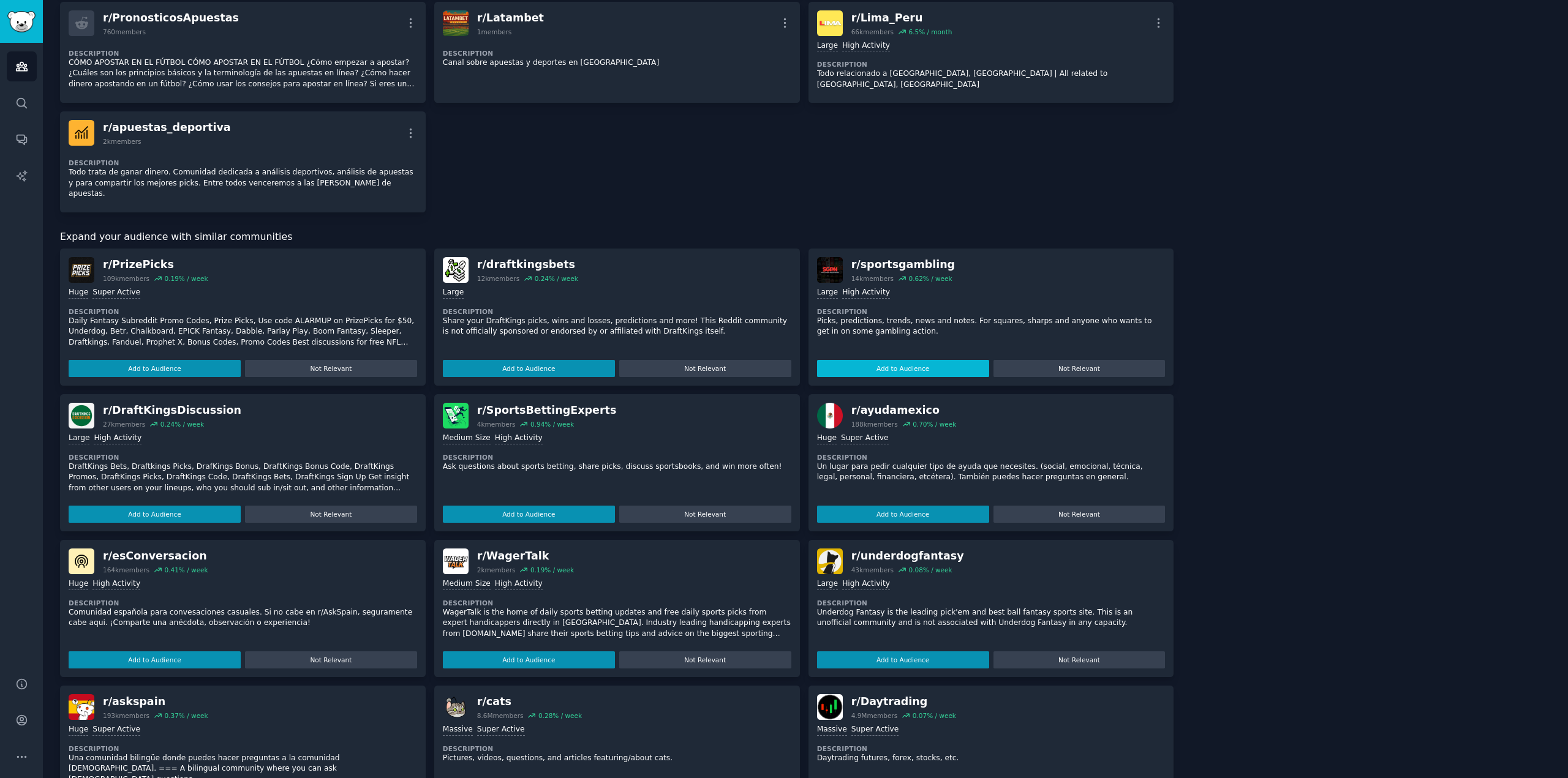
click at [933, 360] on button "Add to Audience" at bounding box center [903, 368] width 172 height 17
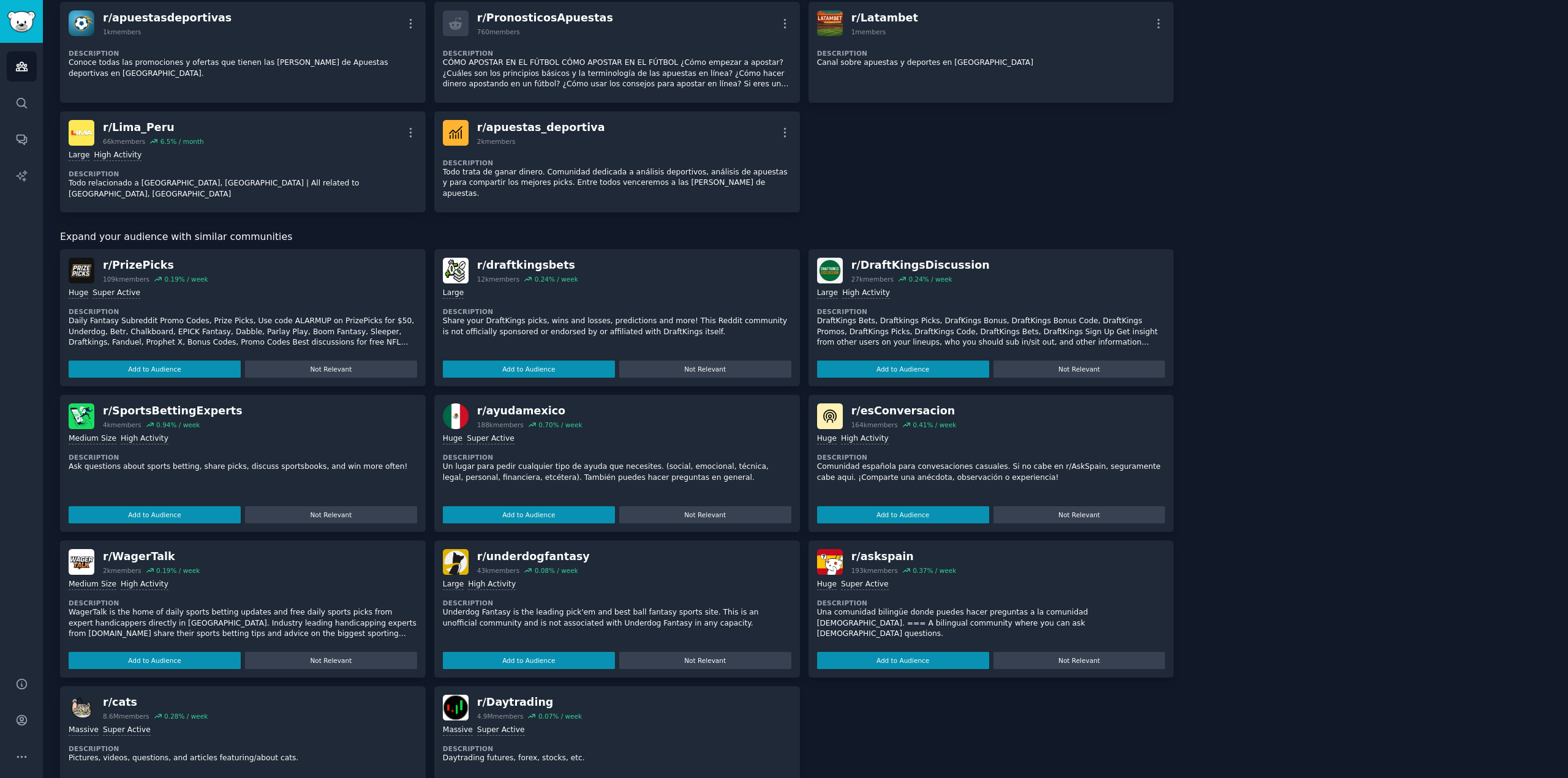
scroll to position [1081, 0]
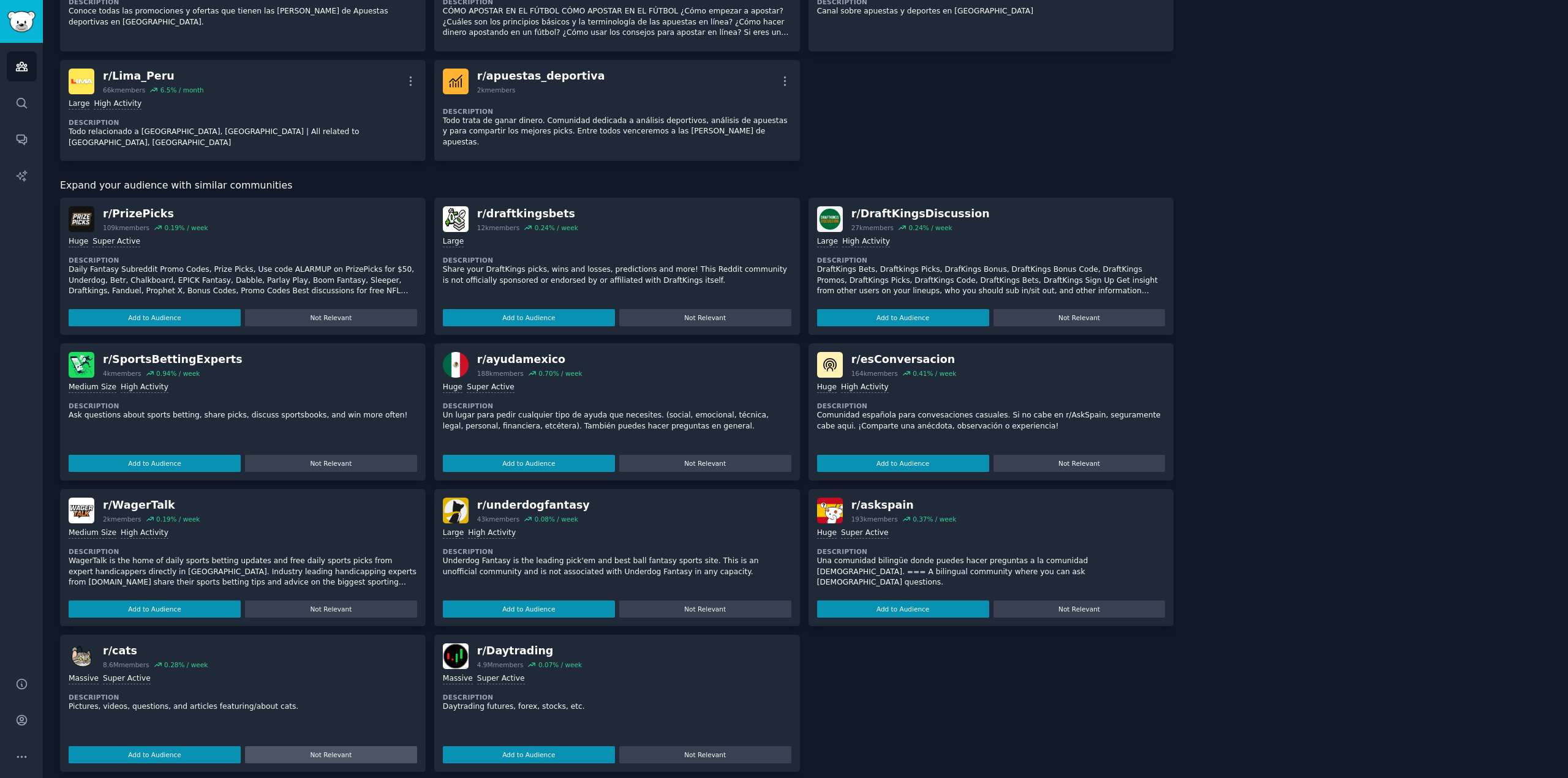
click at [310, 747] on button "Not Relevant" at bounding box center [331, 755] width 172 height 17
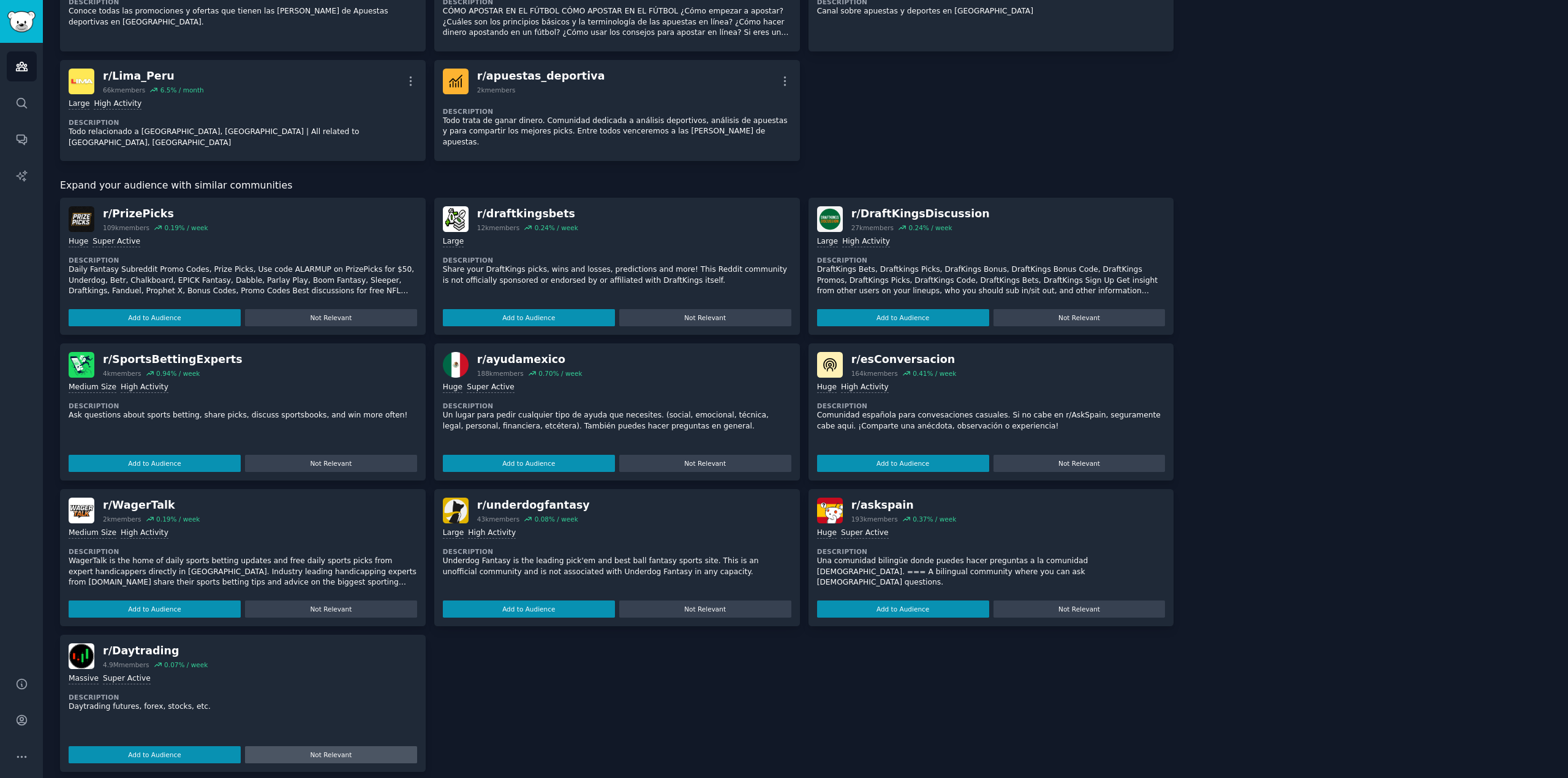
click at [323, 747] on button "Not Relevant" at bounding box center [331, 755] width 172 height 17
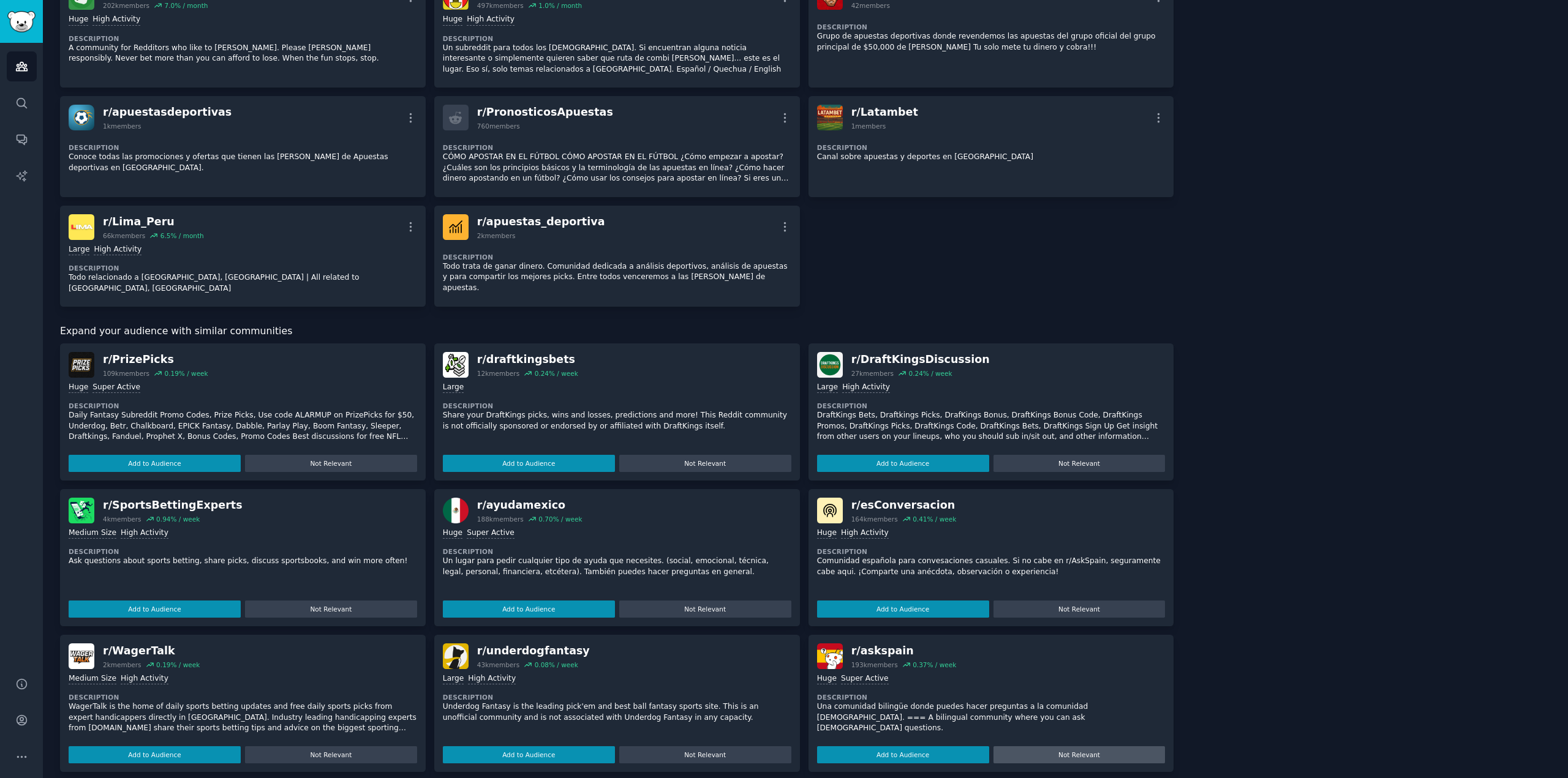
click at [1072, 747] on button "Not Relevant" at bounding box center [1079, 755] width 172 height 17
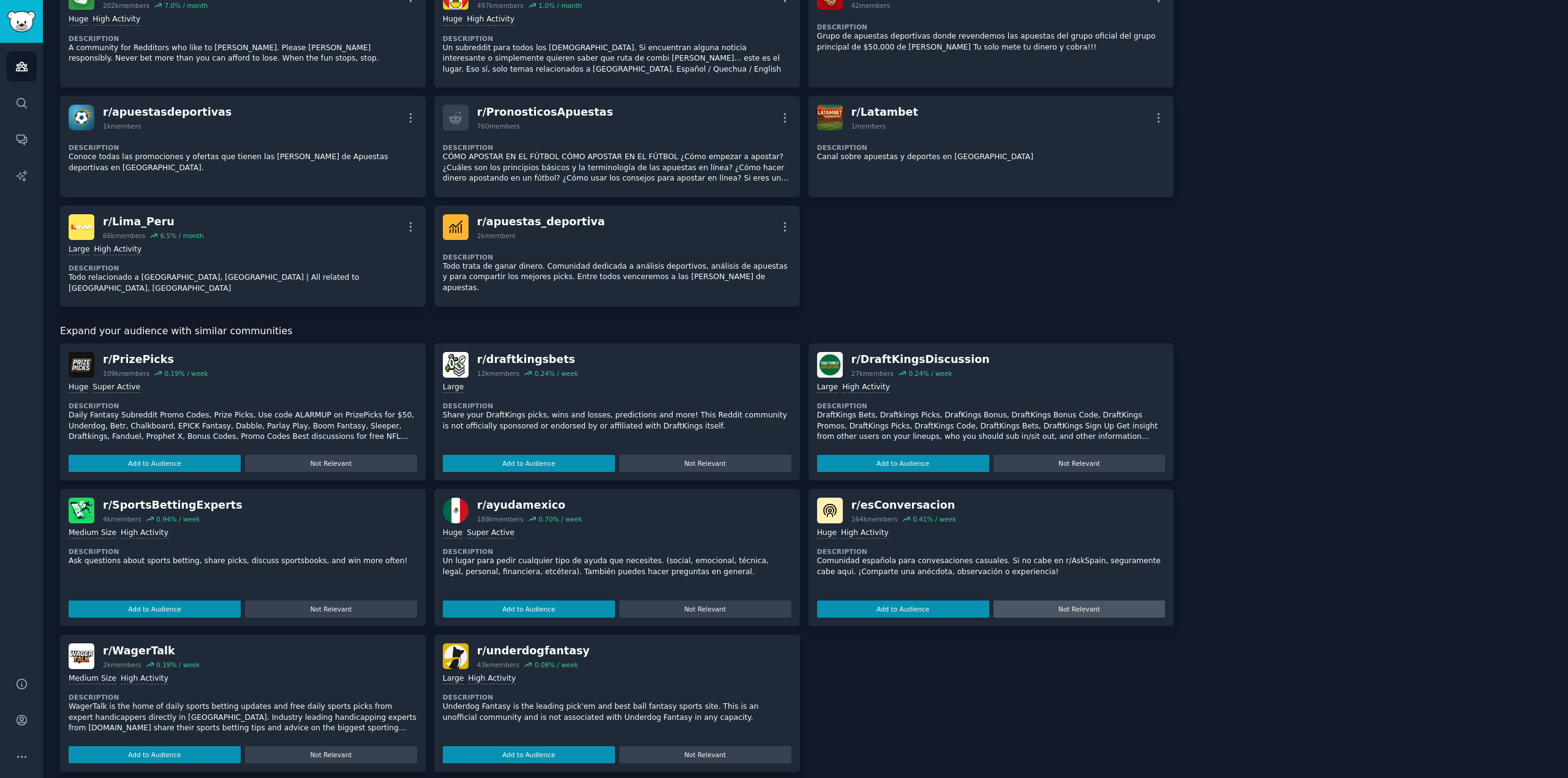
click at [1036, 601] on button "Not Relevant" at bounding box center [1079, 610] width 172 height 17
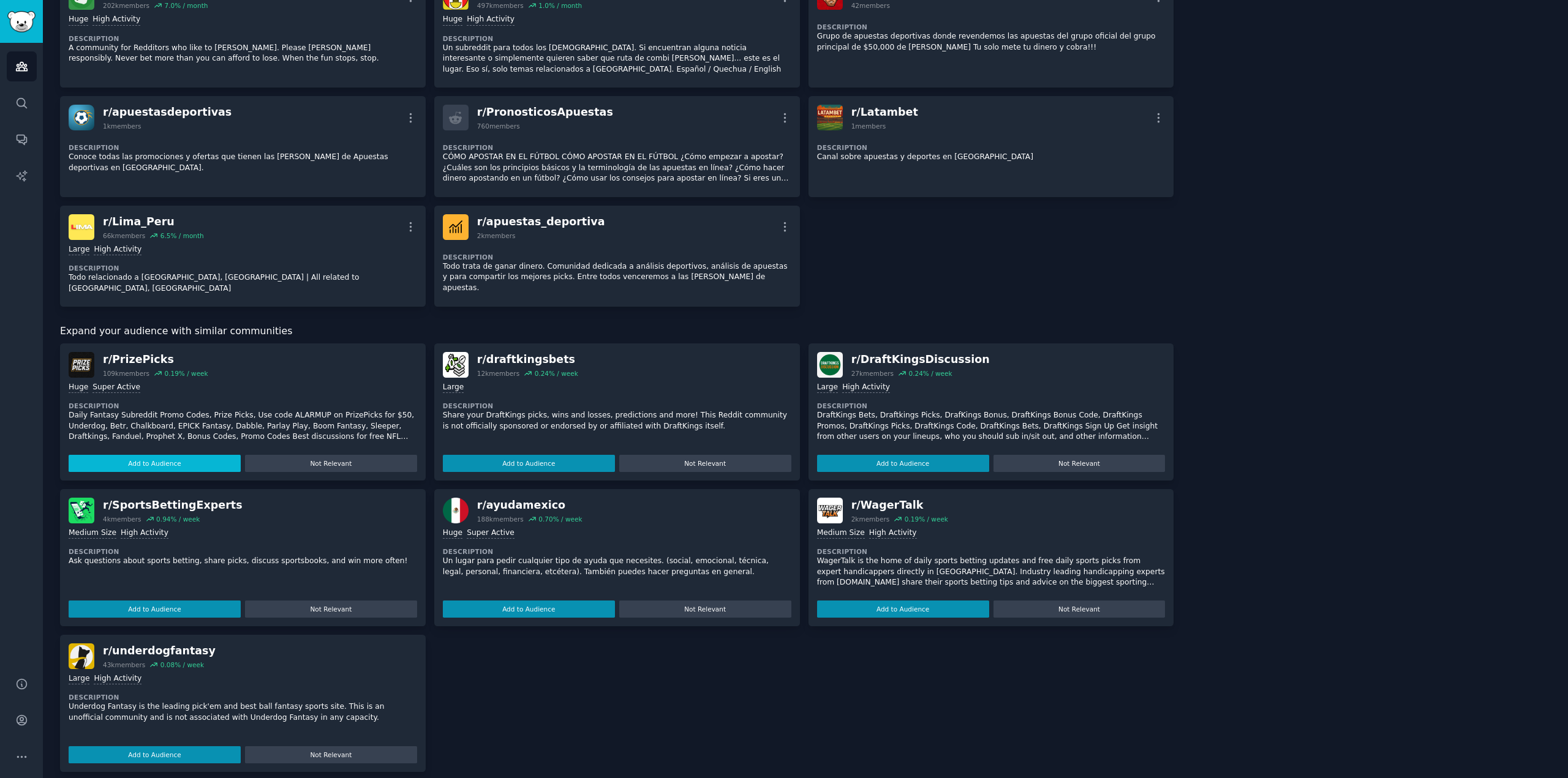
click at [201, 601] on button "Add to Audience" at bounding box center [155, 610] width 172 height 17
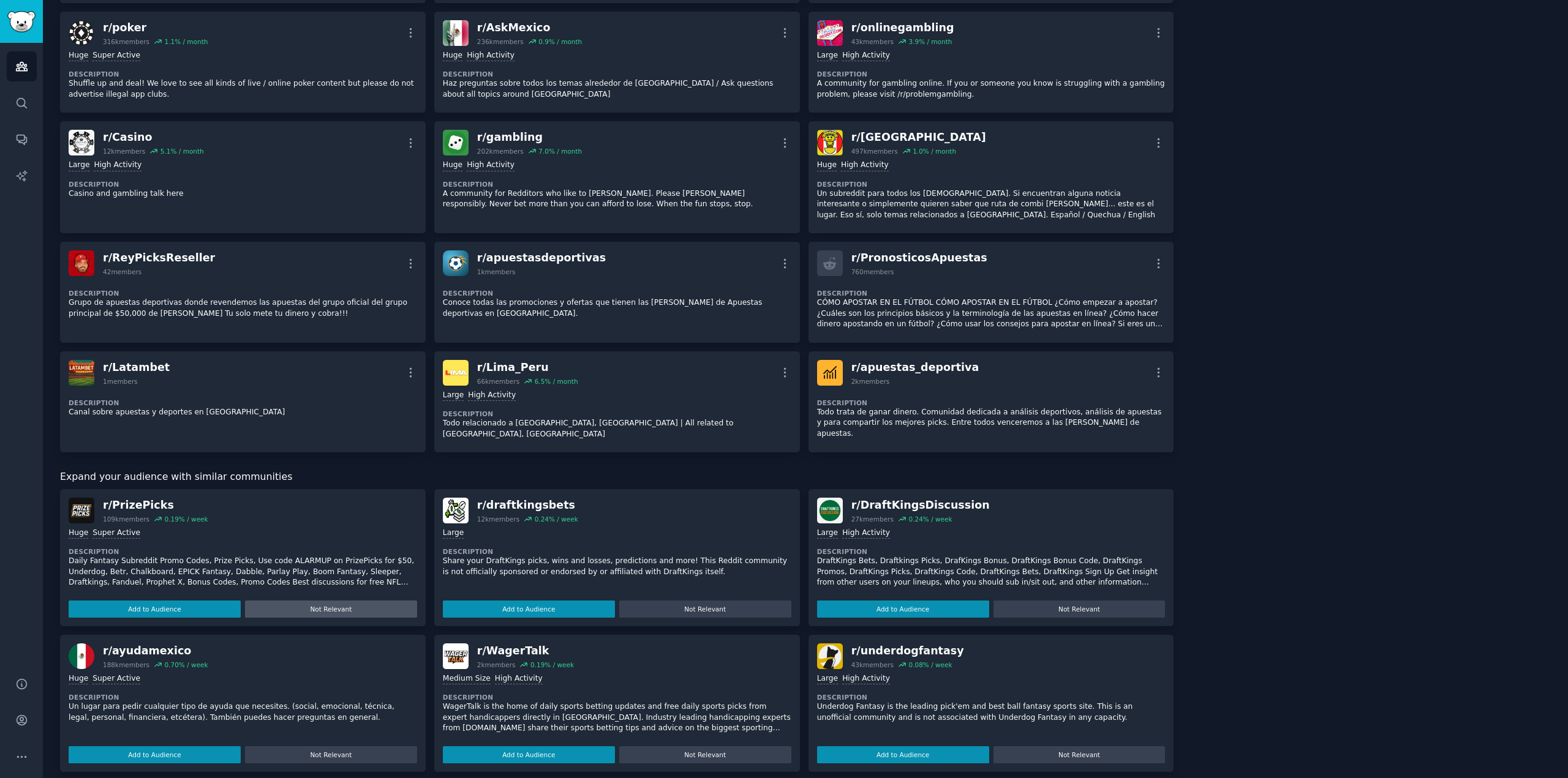
click at [283, 601] on button "Not Relevant" at bounding box center [331, 610] width 172 height 17
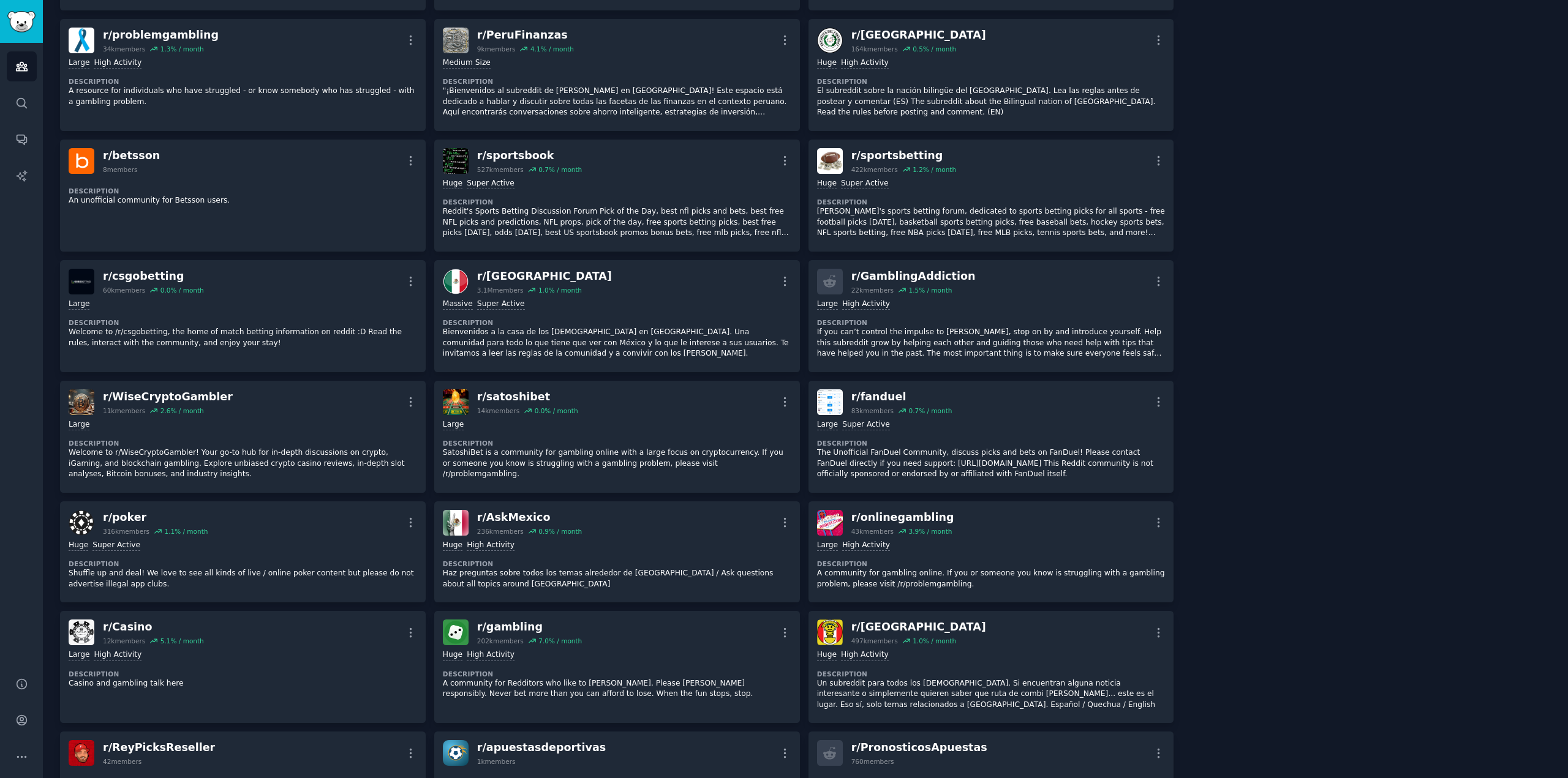
scroll to position [0, 0]
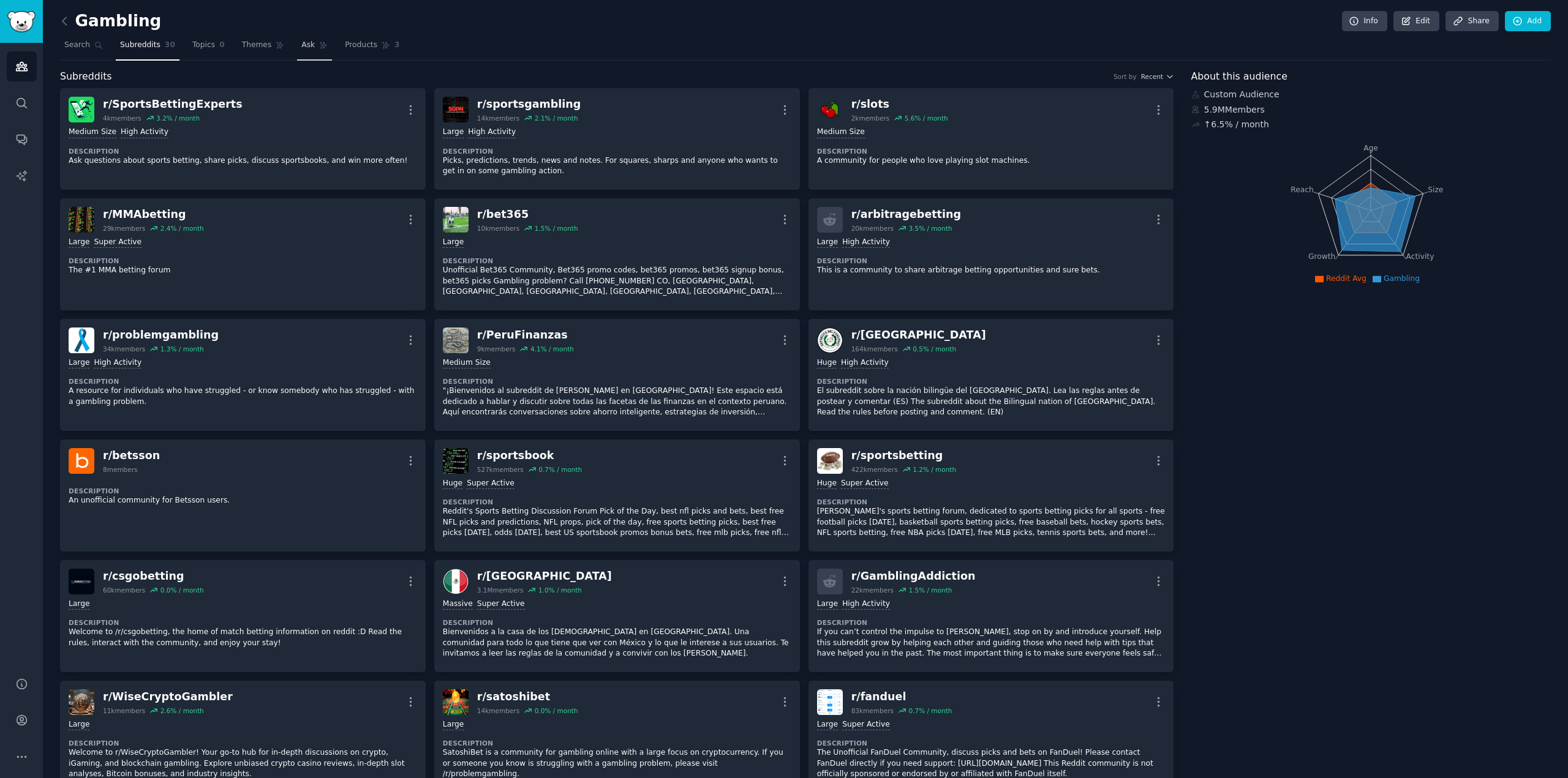
click at [302, 45] on span "Ask" at bounding box center [308, 45] width 14 height 11
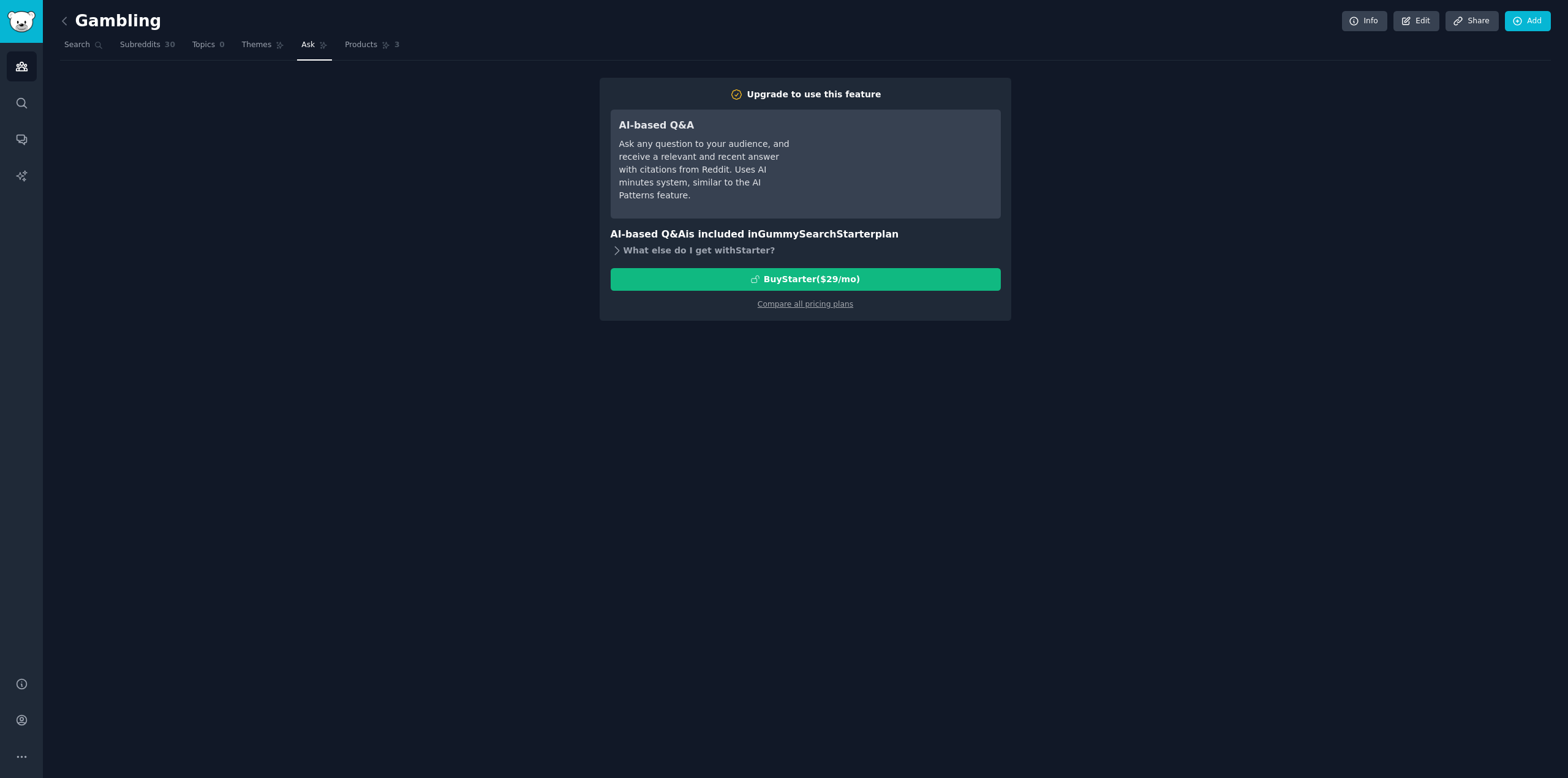
click at [612, 249] on icon at bounding box center [617, 251] width 13 height 13
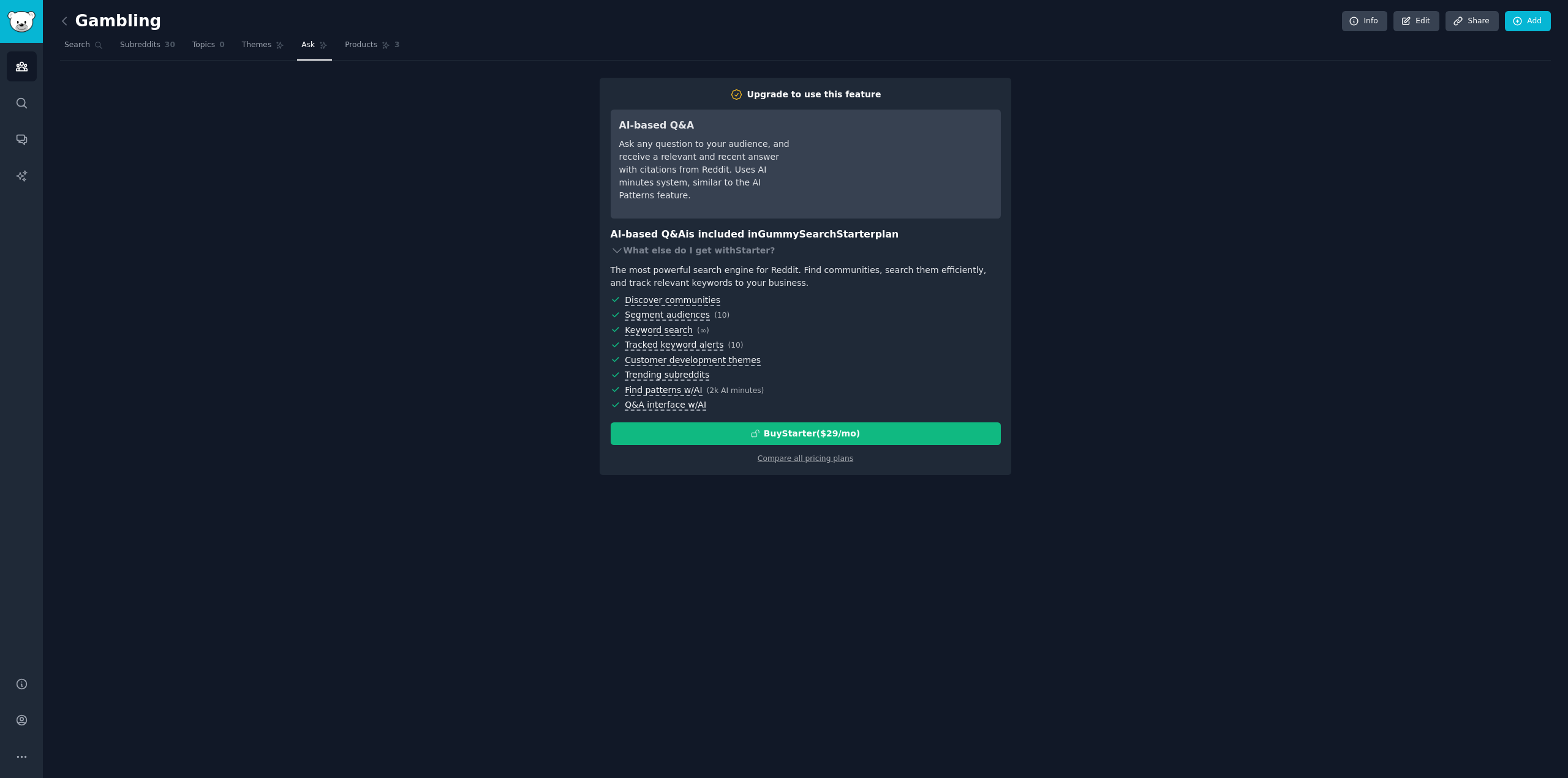
click at [539, 321] on div "Upgrade to use this feature AI-based Q&A Ask any question to your audience, and…" at bounding box center [806, 277] width 1491 height 397
drag, startPoint x: 364, startPoint y: 261, endPoint x: 311, endPoint y: 209, distance: 74.2
click at [364, 260] on div "Upgrade to use this feature AI-based Q&A Ask any question to your audience, and…" at bounding box center [806, 277] width 1491 height 397
click at [128, 43] on span "Subreddits" at bounding box center [140, 45] width 41 height 11
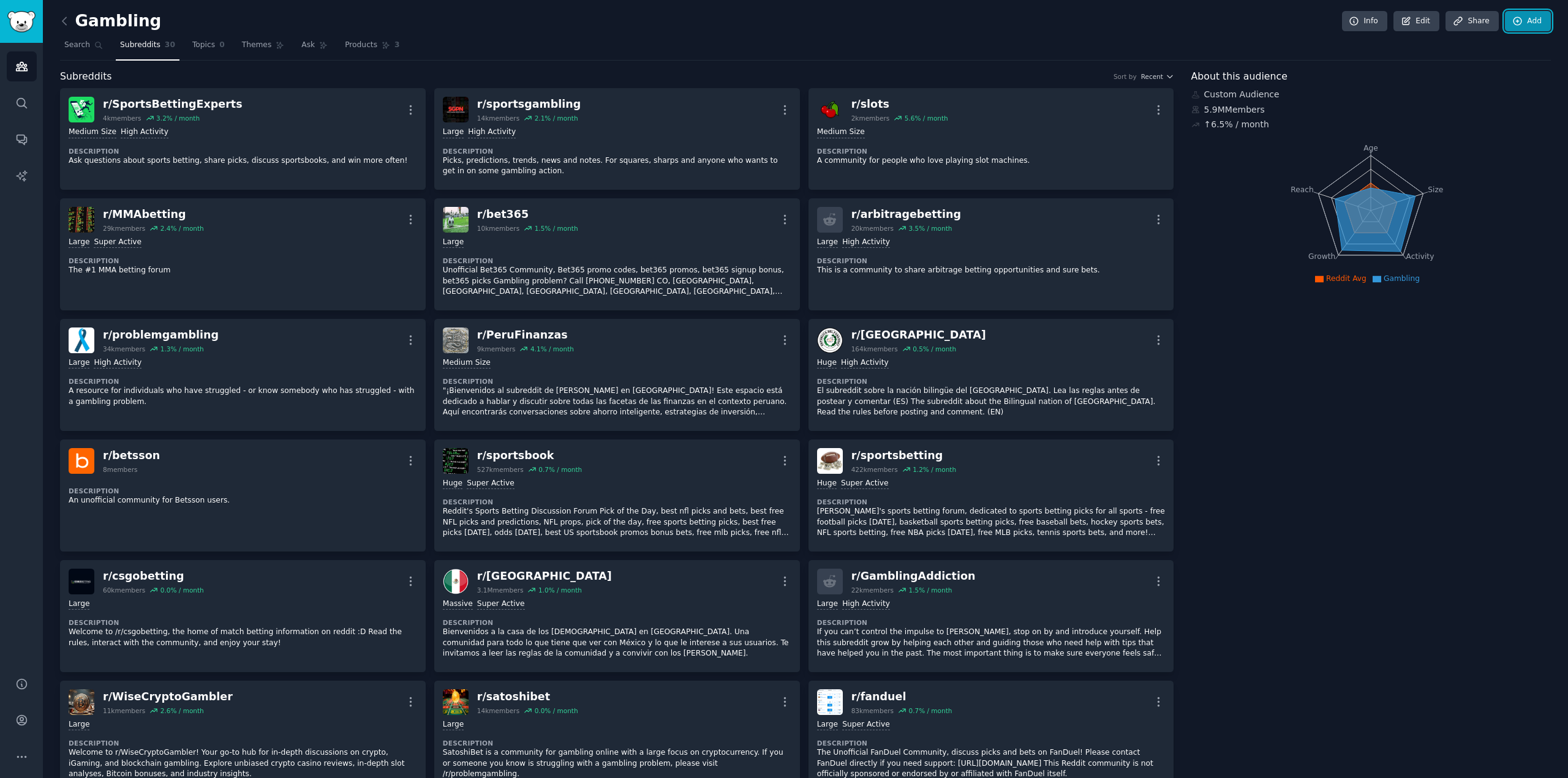
click at [1524, 24] on link "Add" at bounding box center [1528, 22] width 46 height 21
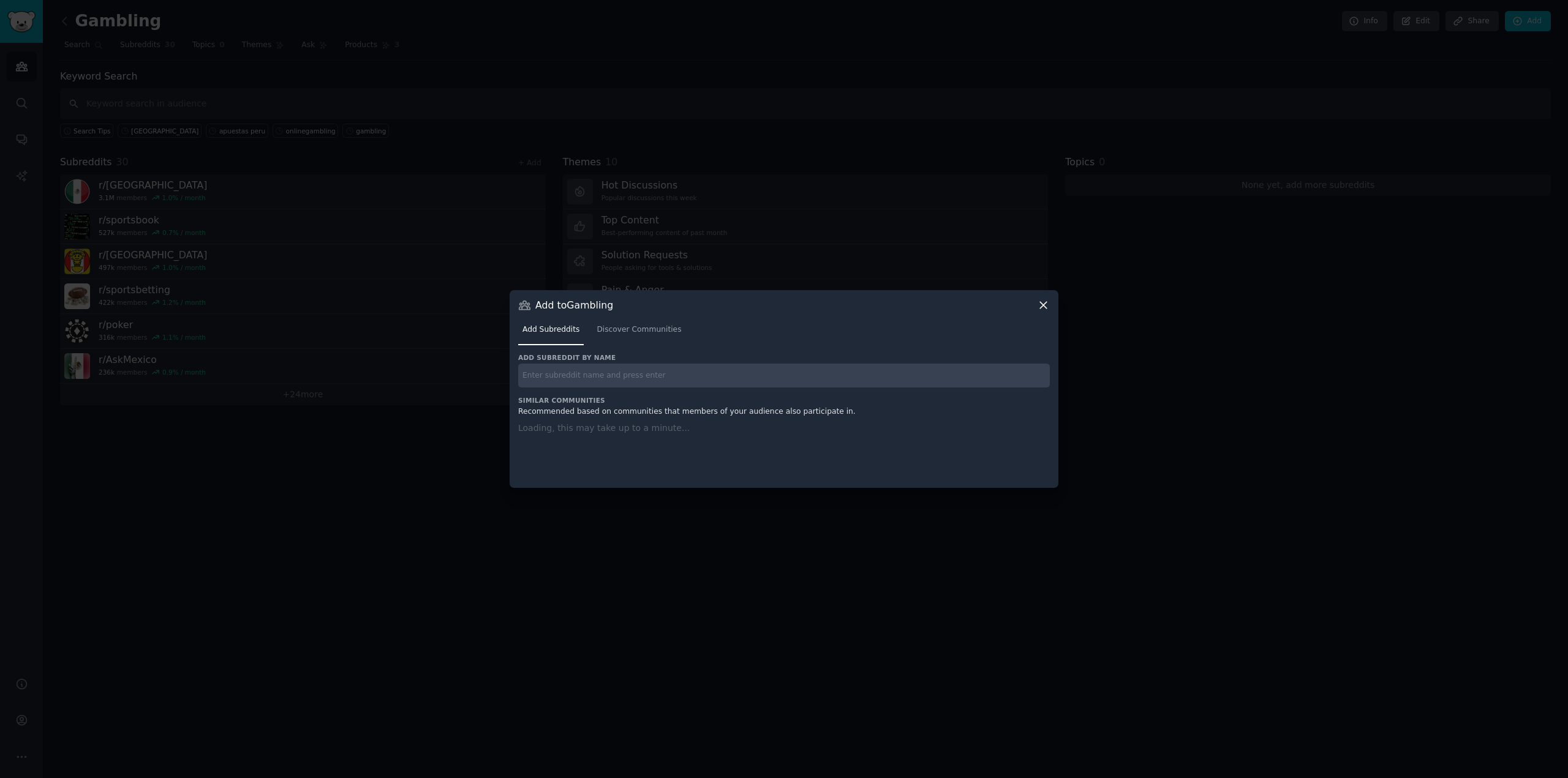
click at [702, 376] on input "text" at bounding box center [783, 376] width 532 height 24
paste input "BettingPicks"
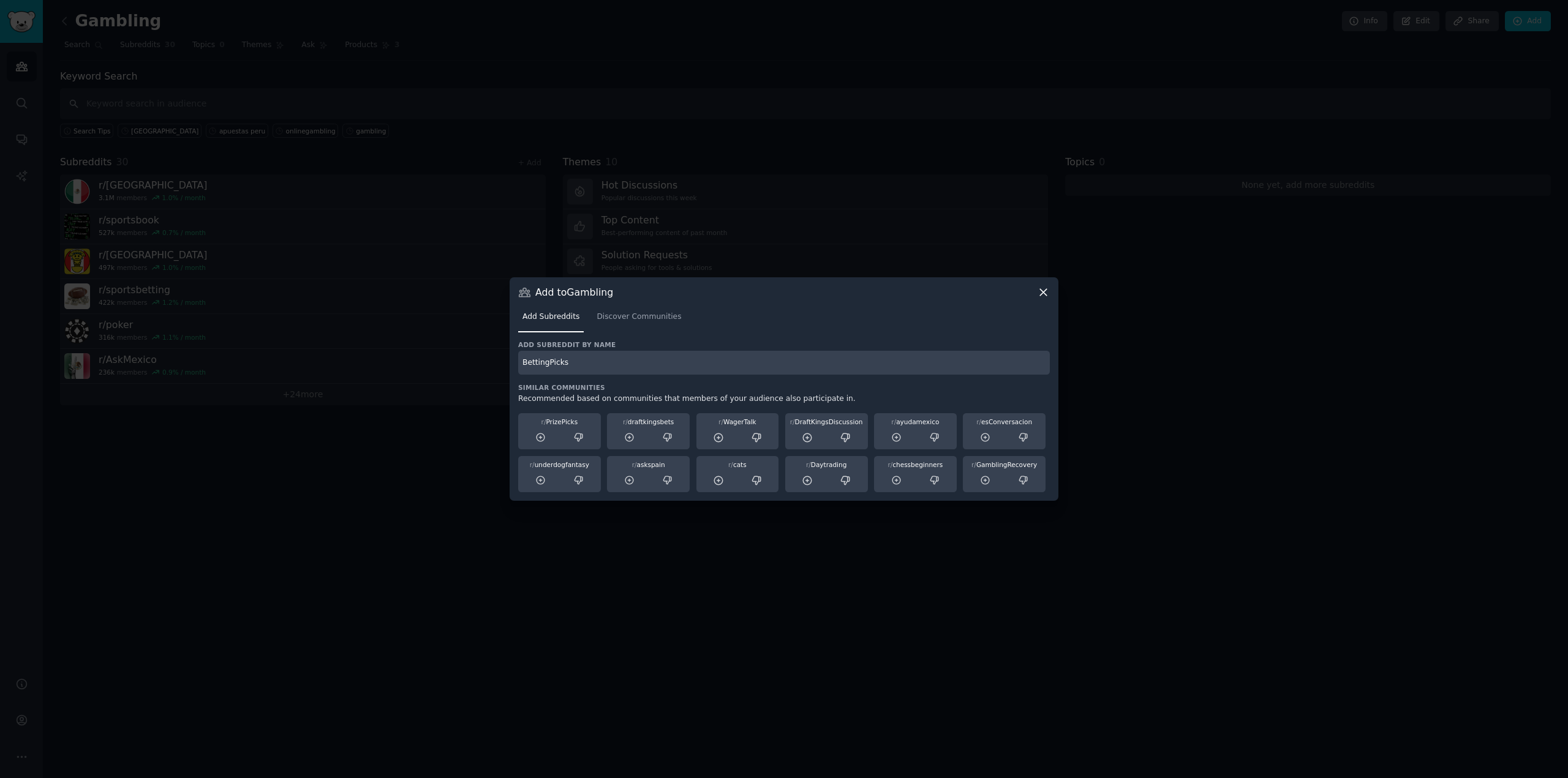
type input "BettingPicks"
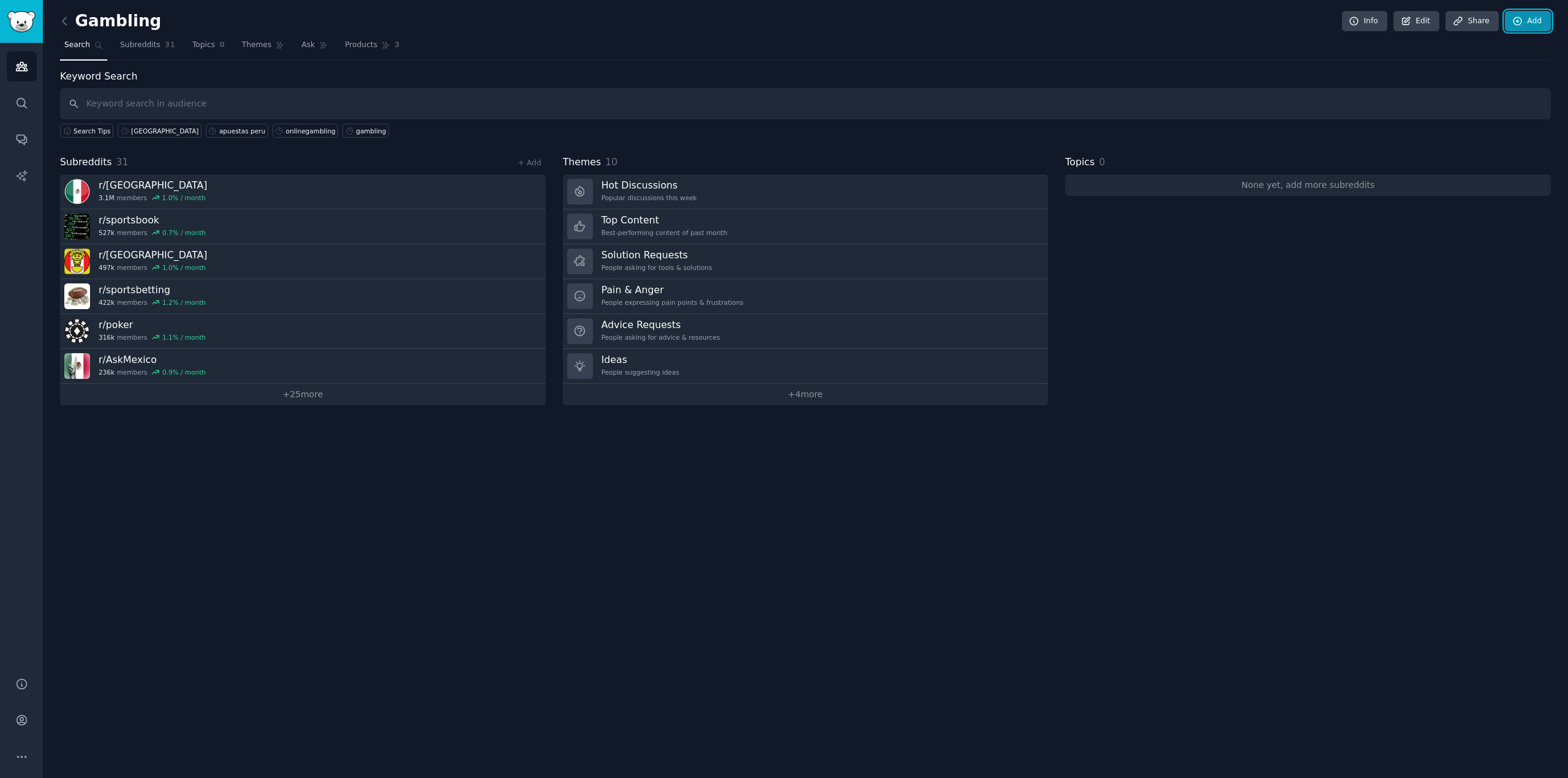
click at [1529, 23] on link "Add" at bounding box center [1528, 22] width 46 height 21
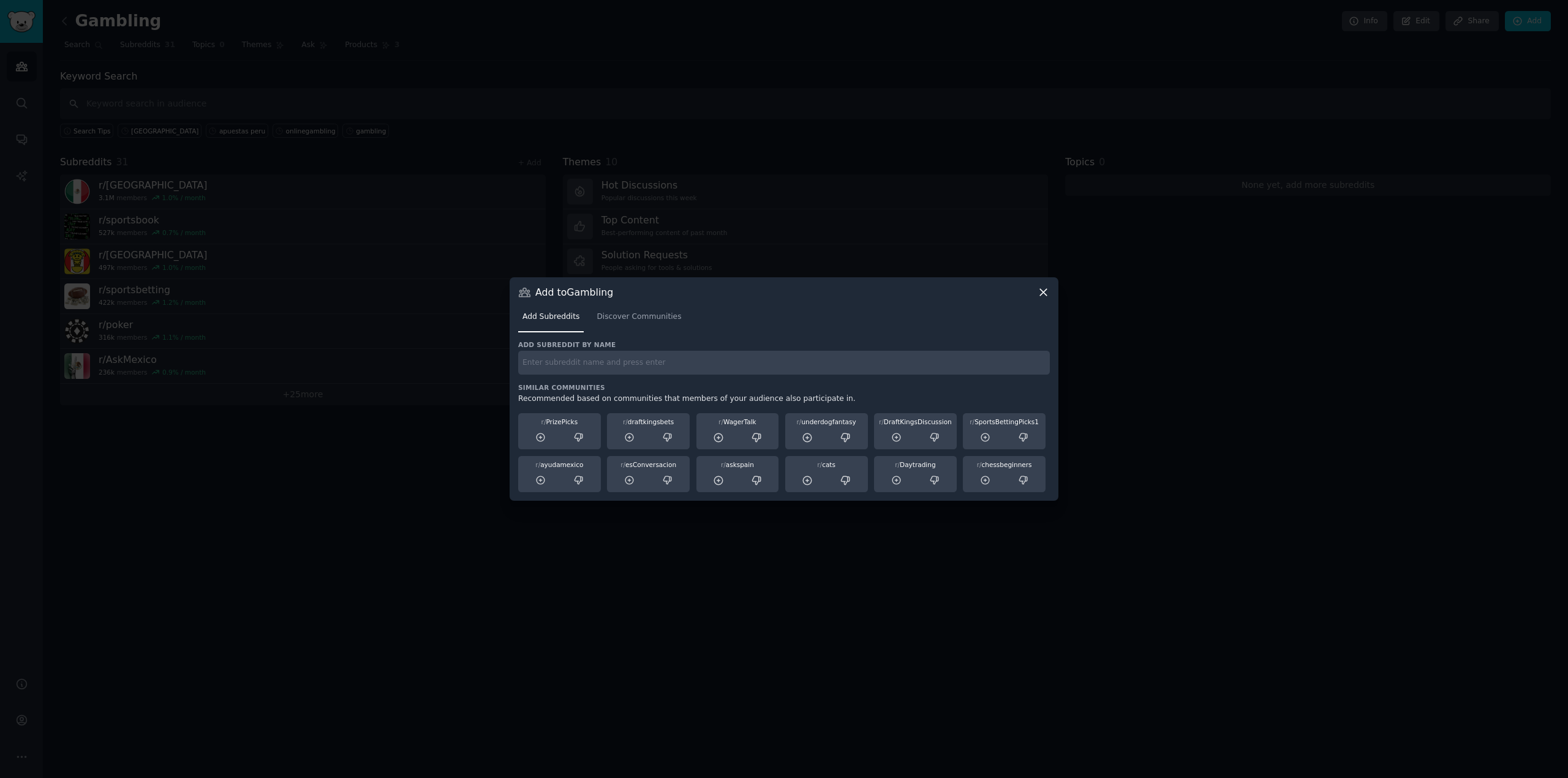
click at [1040, 290] on icon at bounding box center [1044, 292] width 13 height 13
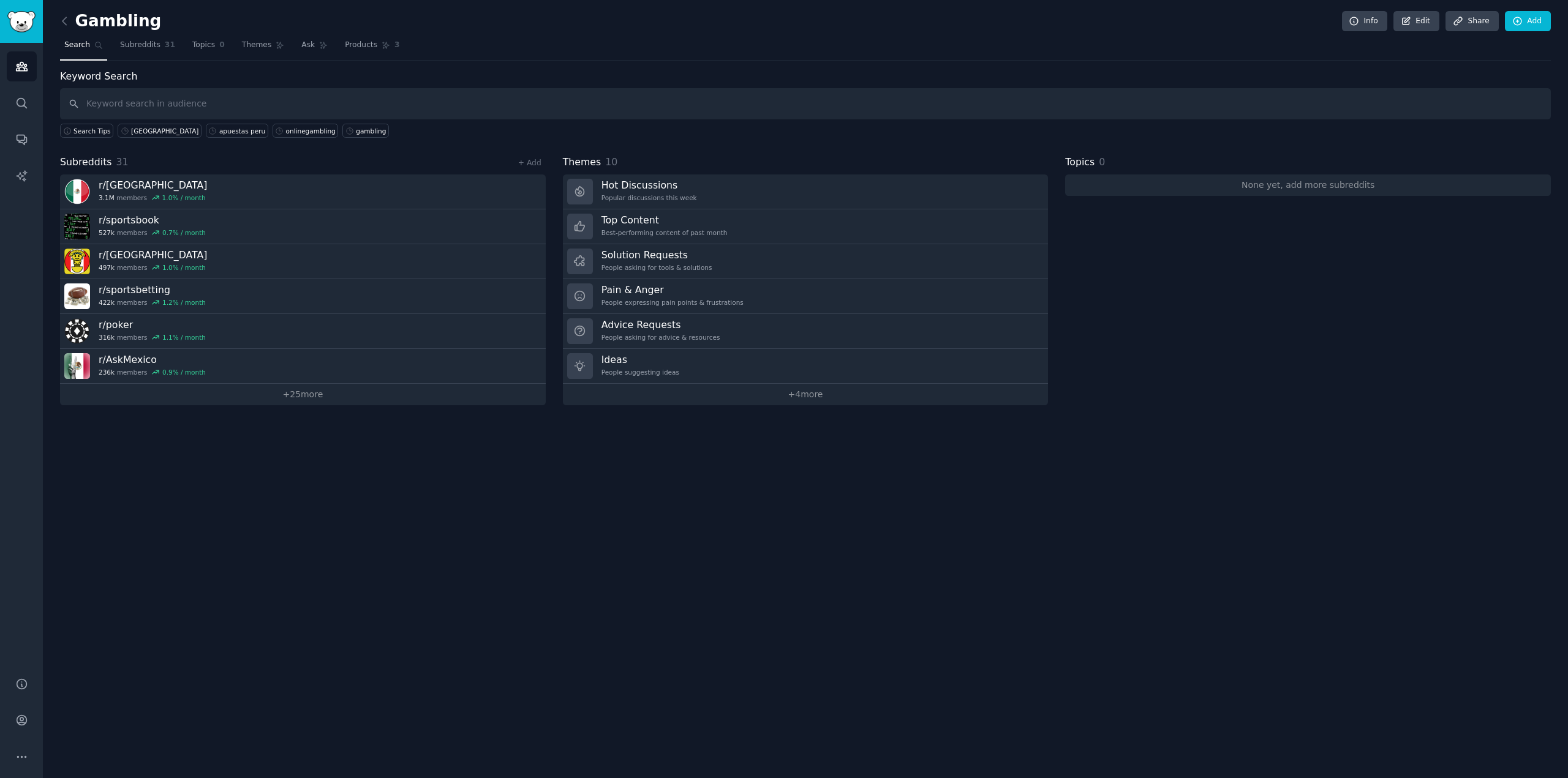
click at [636, 599] on div "Gambling Info Edit Share Add Search Subreddits 31 Topics 0 Themes Ask Products …" at bounding box center [805, 389] width 1525 height 778
click at [815, 397] on link "+ 4 more" at bounding box center [806, 395] width 486 height 22
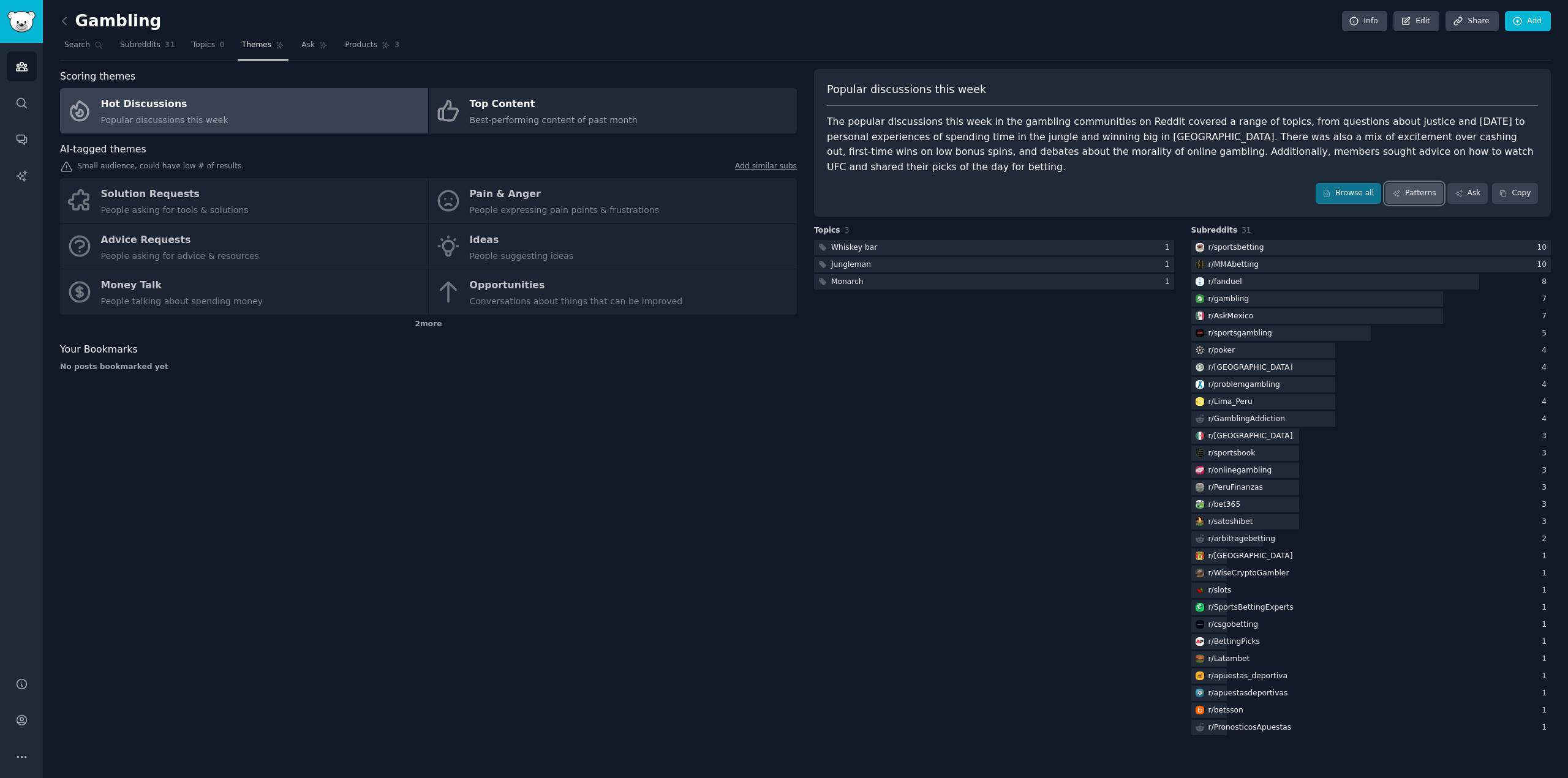
click at [1419, 183] on link "Patterns" at bounding box center [1414, 193] width 58 height 21
